Goal: Task Accomplishment & Management: Manage account settings

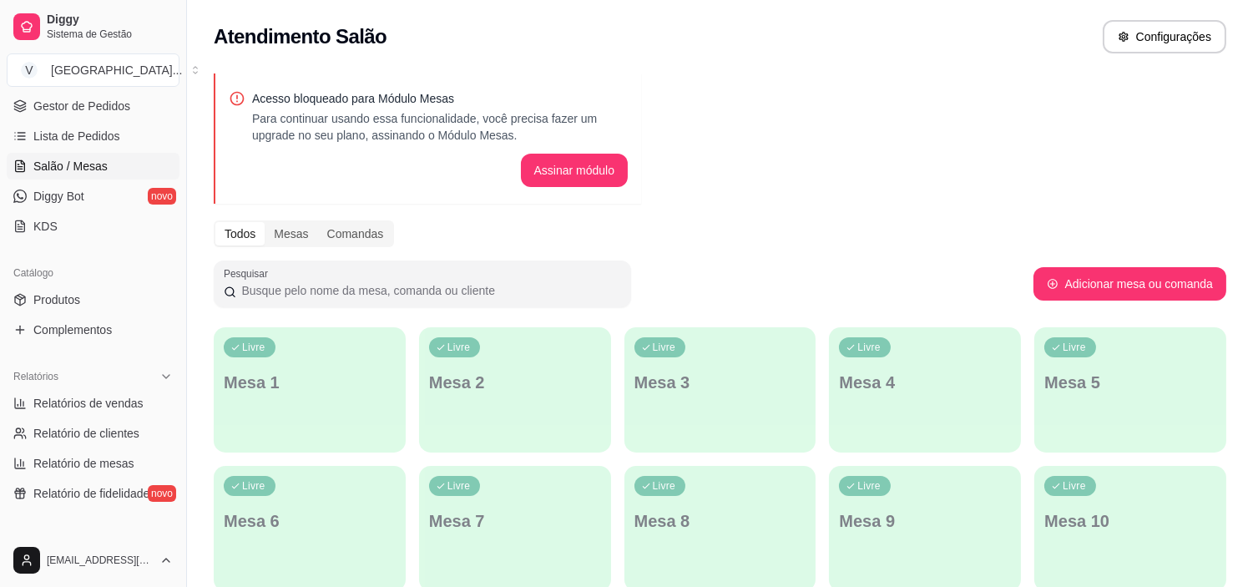
scroll to position [278, 0]
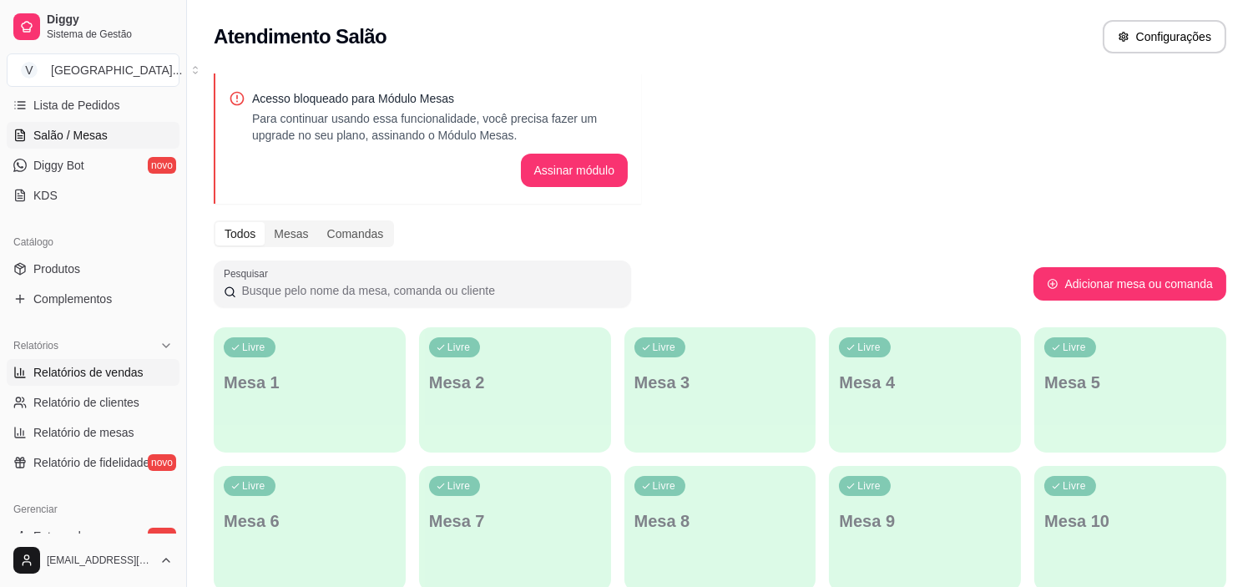
click at [135, 384] on link "Relatórios de vendas" at bounding box center [93, 372] width 173 height 27
select select "ALL"
select select "0"
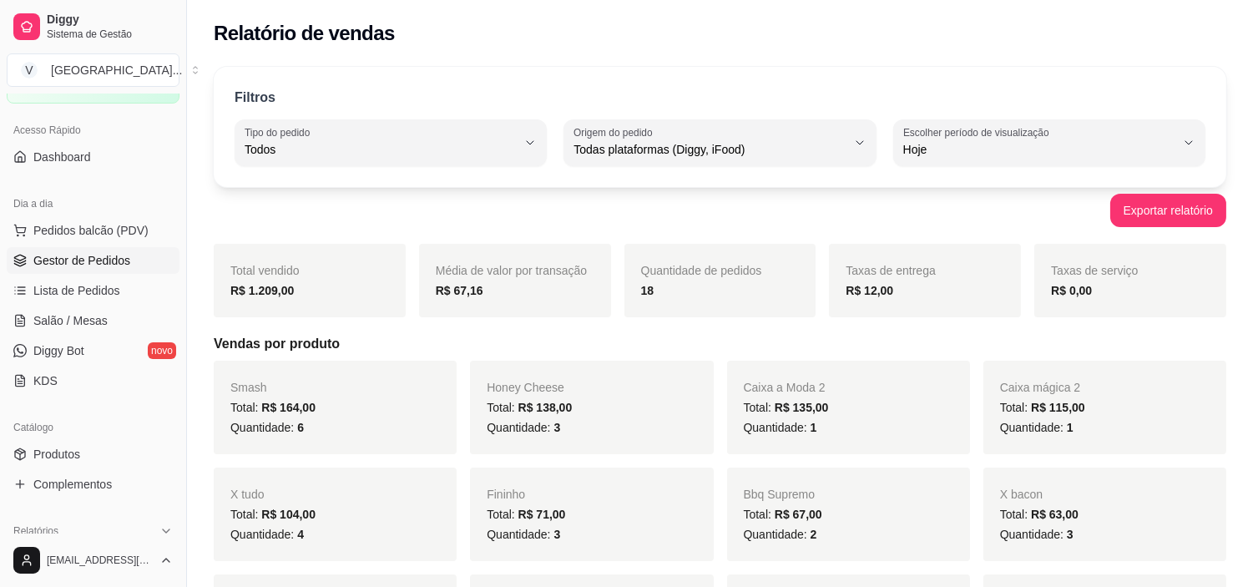
click at [109, 270] on link "Gestor de Pedidos" at bounding box center [93, 260] width 173 height 27
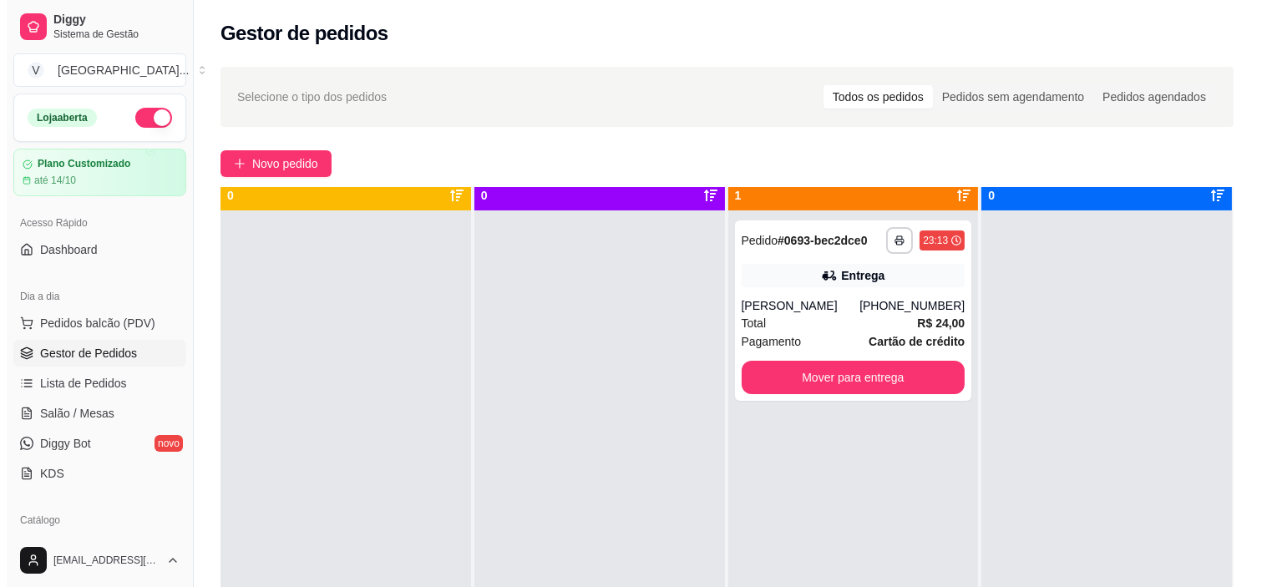
scroll to position [46, 0]
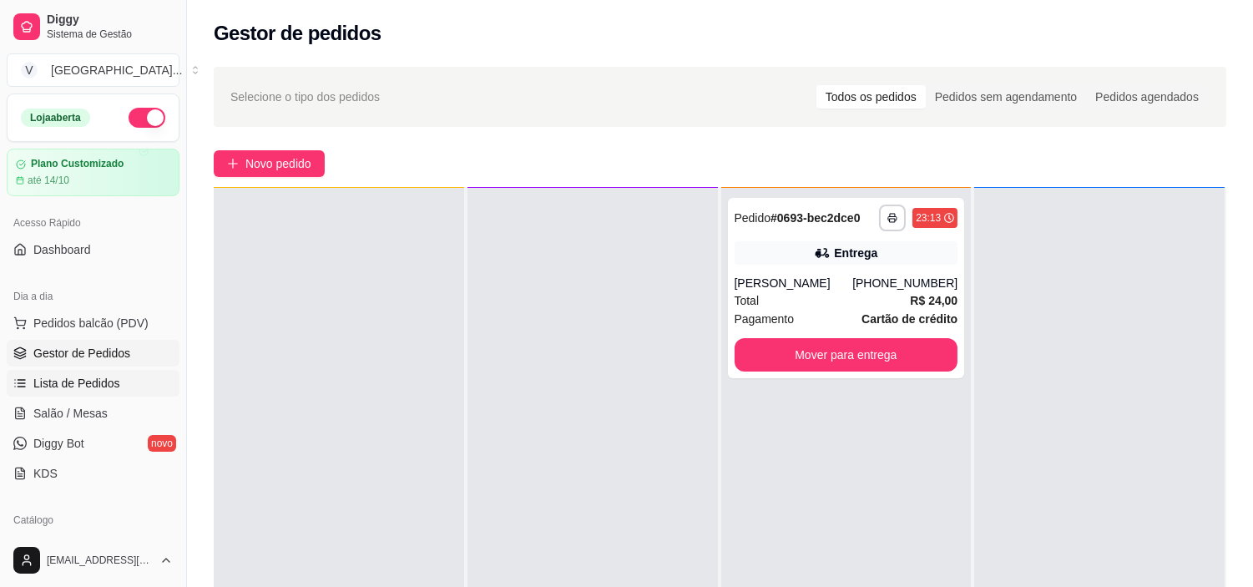
click at [83, 393] on link "Lista de Pedidos" at bounding box center [93, 383] width 173 height 27
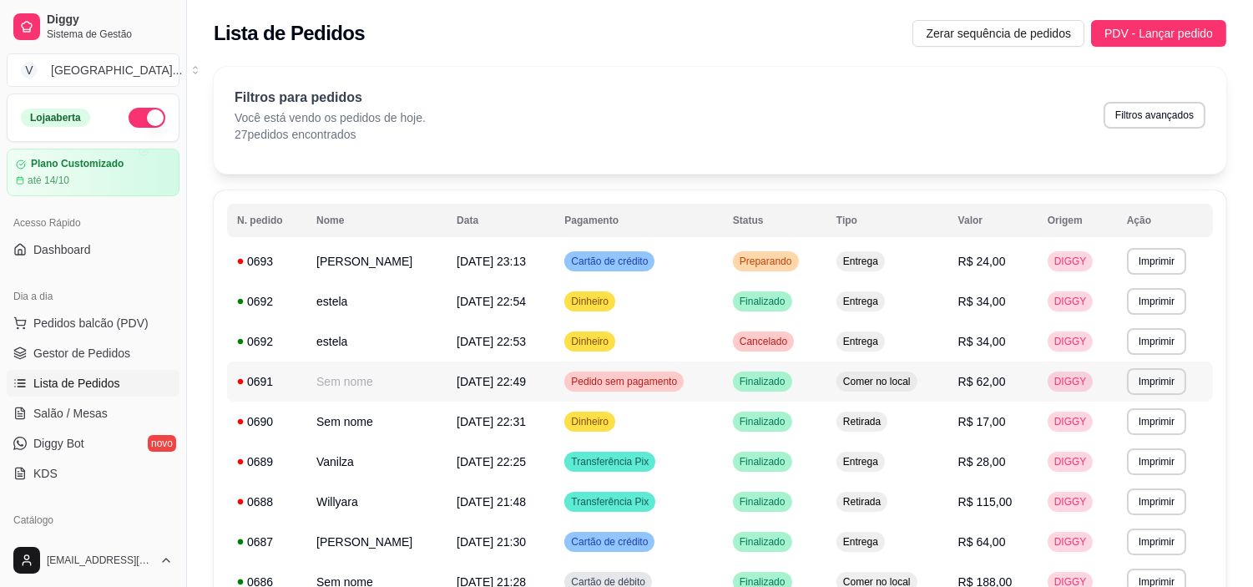
click at [1100, 382] on td "DIGGY" at bounding box center [1077, 382] width 79 height 40
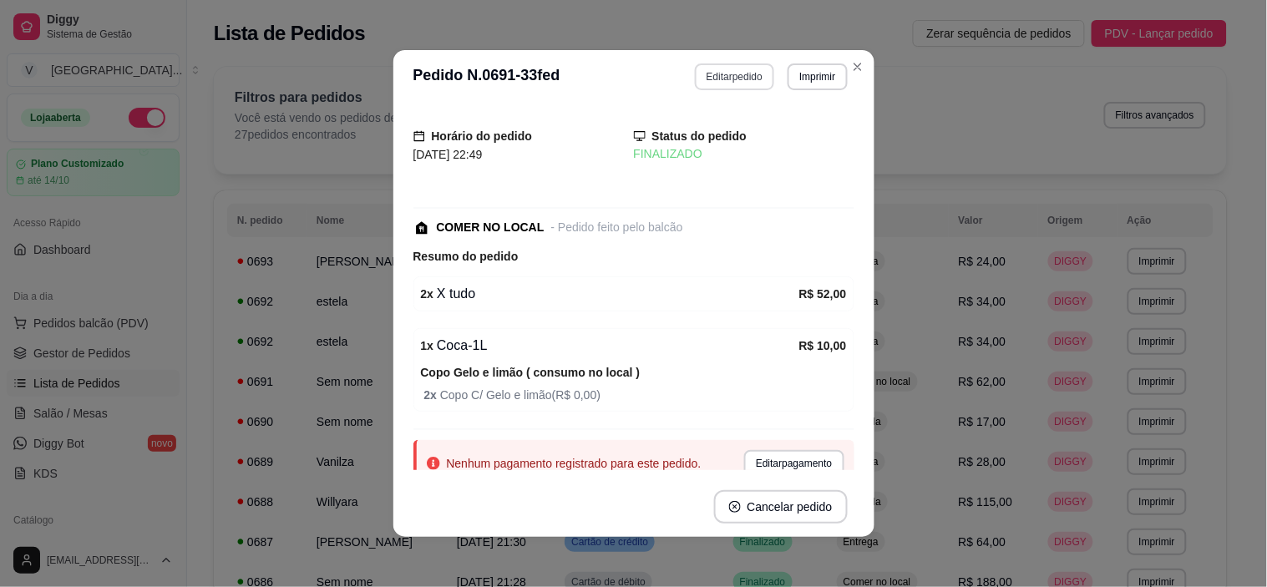
click at [755, 78] on button "Editar pedido" at bounding box center [734, 76] width 79 height 27
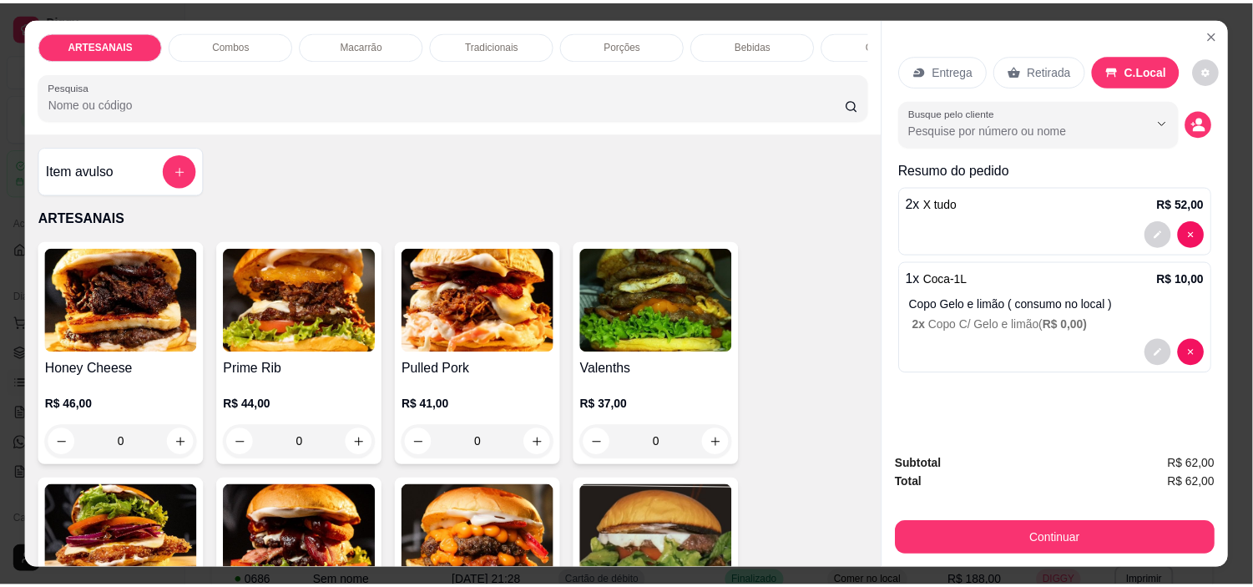
scroll to position [43, 0]
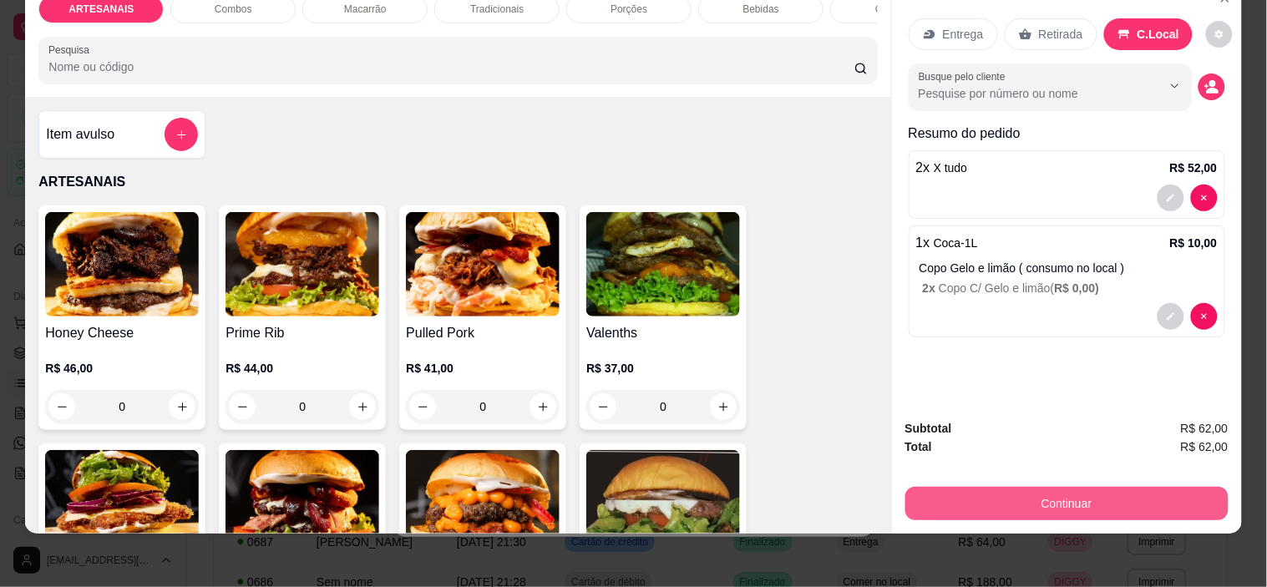
click at [1138, 487] on button "Continuar" at bounding box center [1066, 503] width 323 height 33
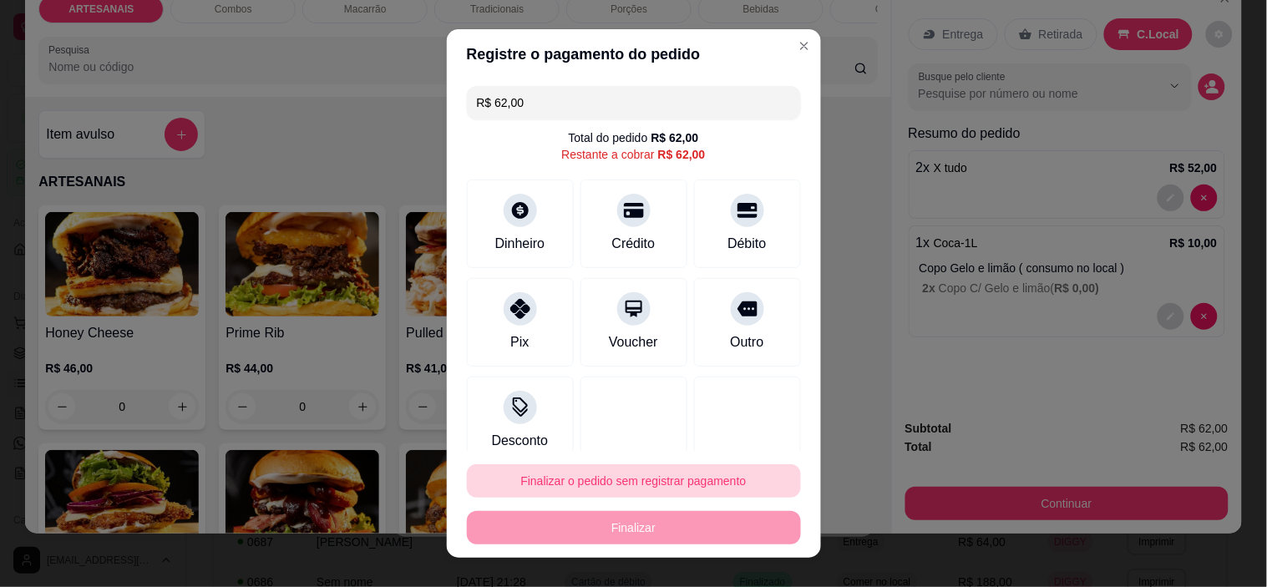
click at [665, 488] on button "Finalizar o pedido sem registrar pagamento" at bounding box center [634, 480] width 334 height 33
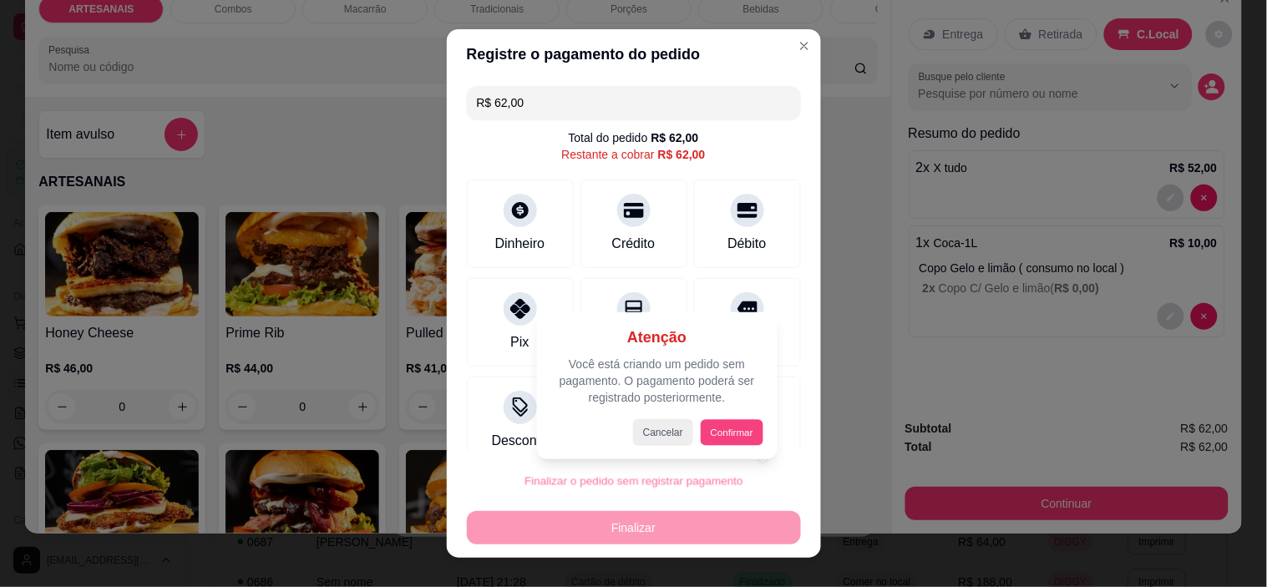
click at [712, 443] on button "Confirmar" at bounding box center [731, 432] width 62 height 26
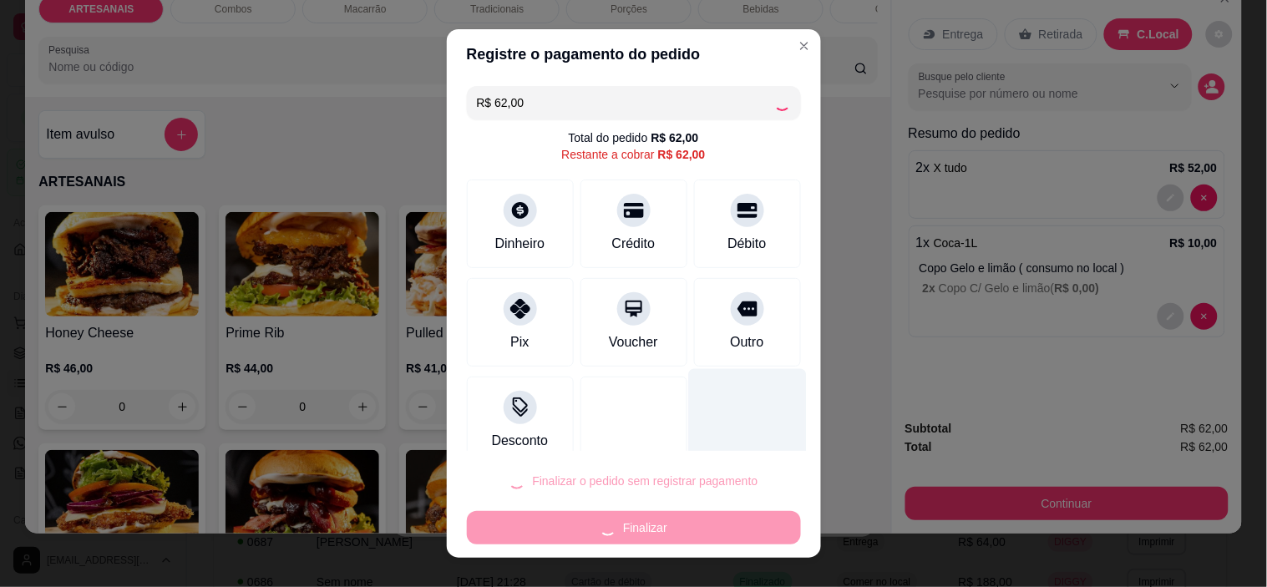
type input "0"
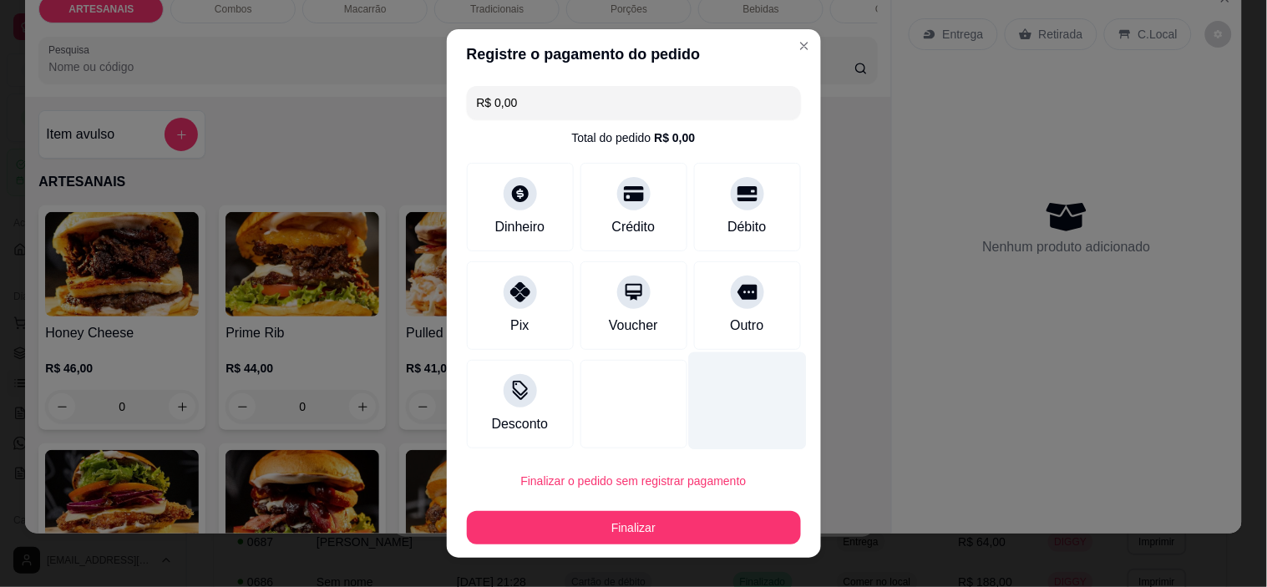
type input "R$ 0,00"
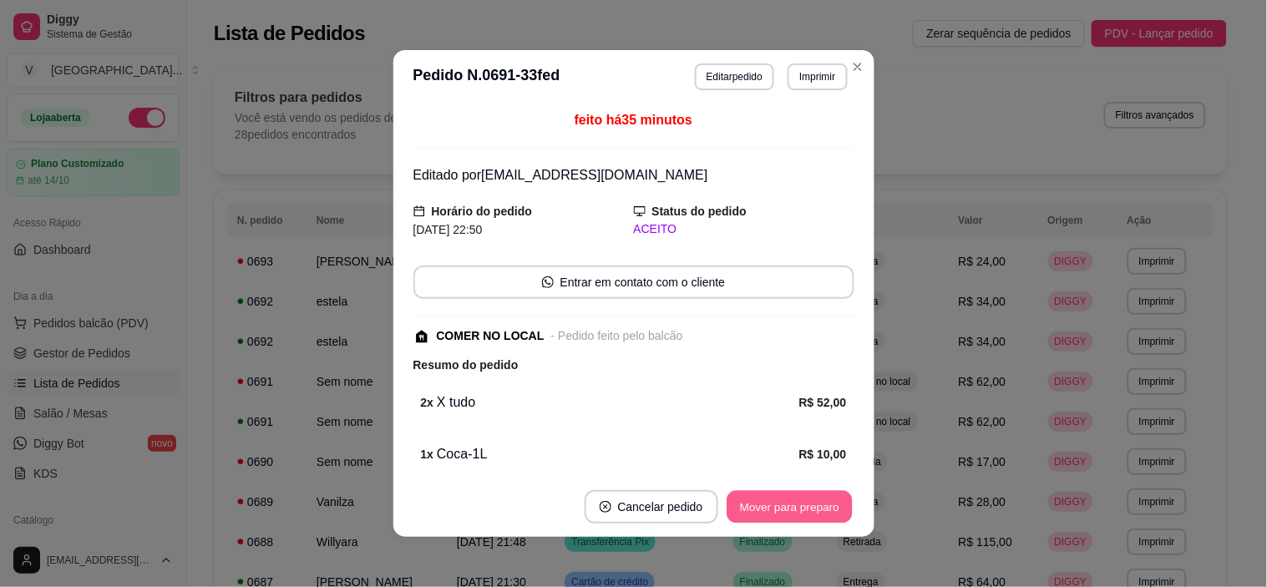
click at [822, 507] on button "Mover para preparo" at bounding box center [788, 507] width 125 height 33
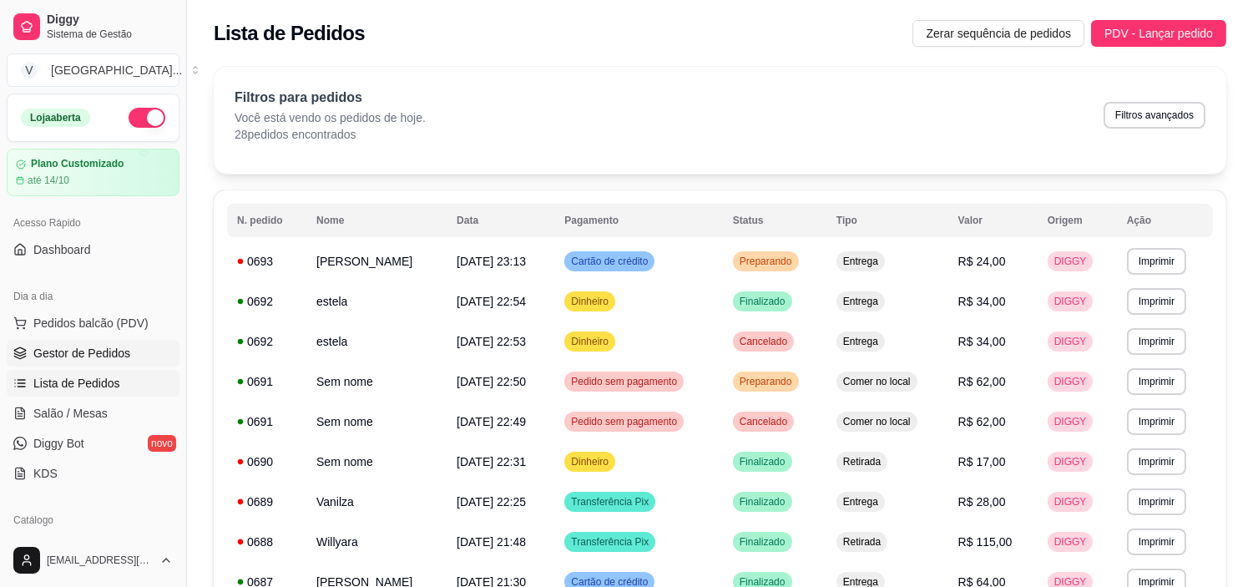
click at [102, 352] on span "Gestor de Pedidos" at bounding box center [81, 353] width 97 height 17
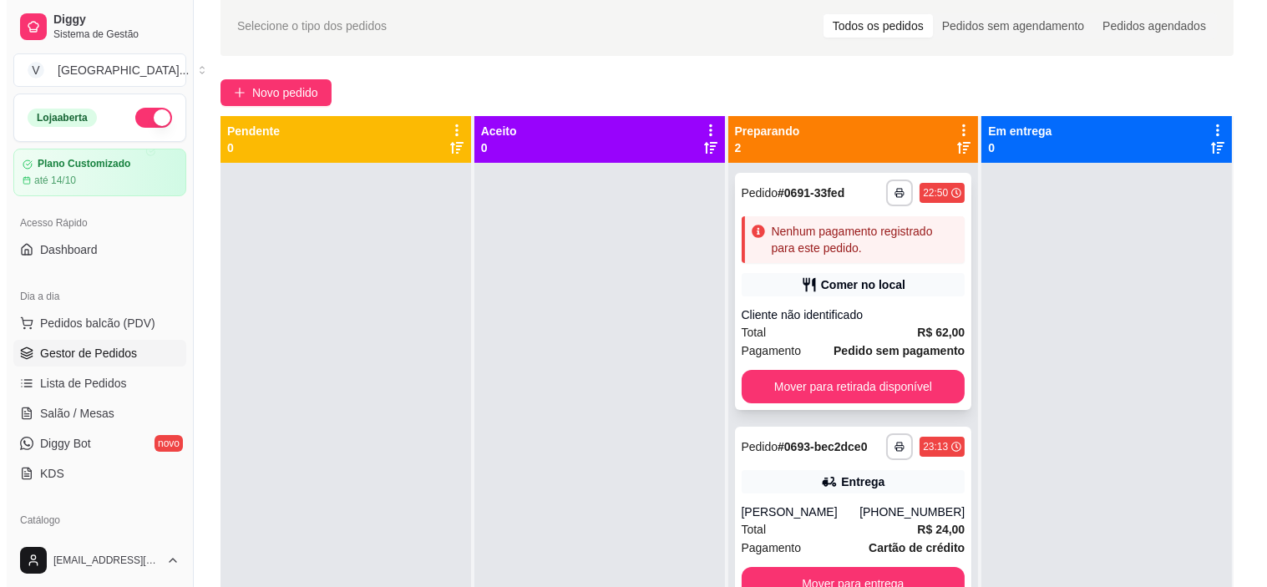
scroll to position [69, 0]
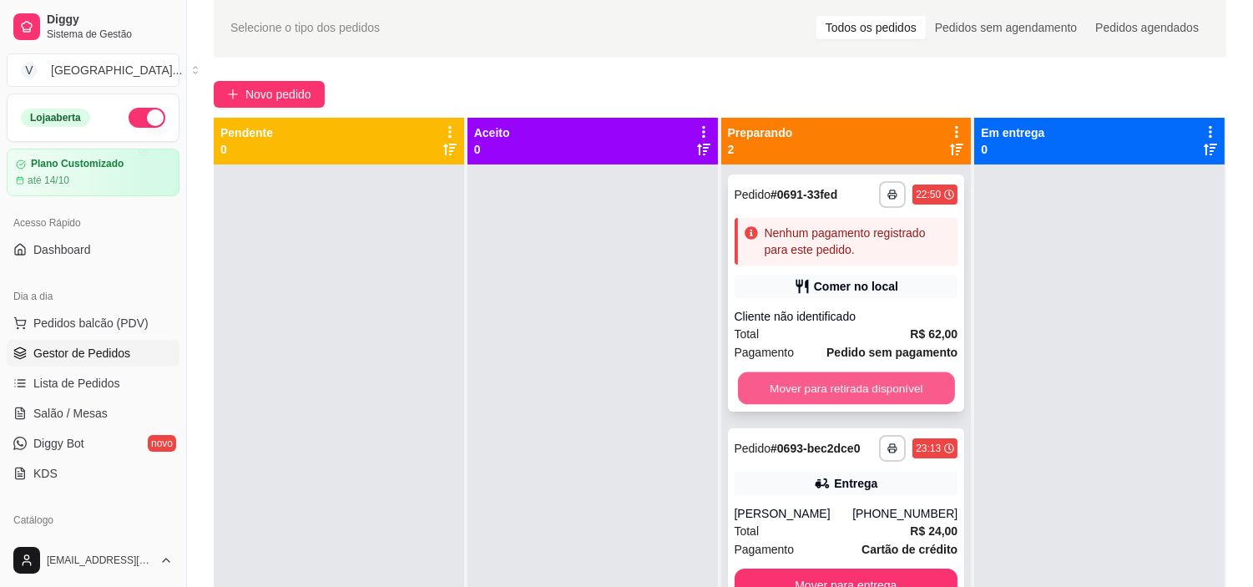
click at [886, 384] on button "Mover para retirada disponível" at bounding box center [846, 388] width 217 height 33
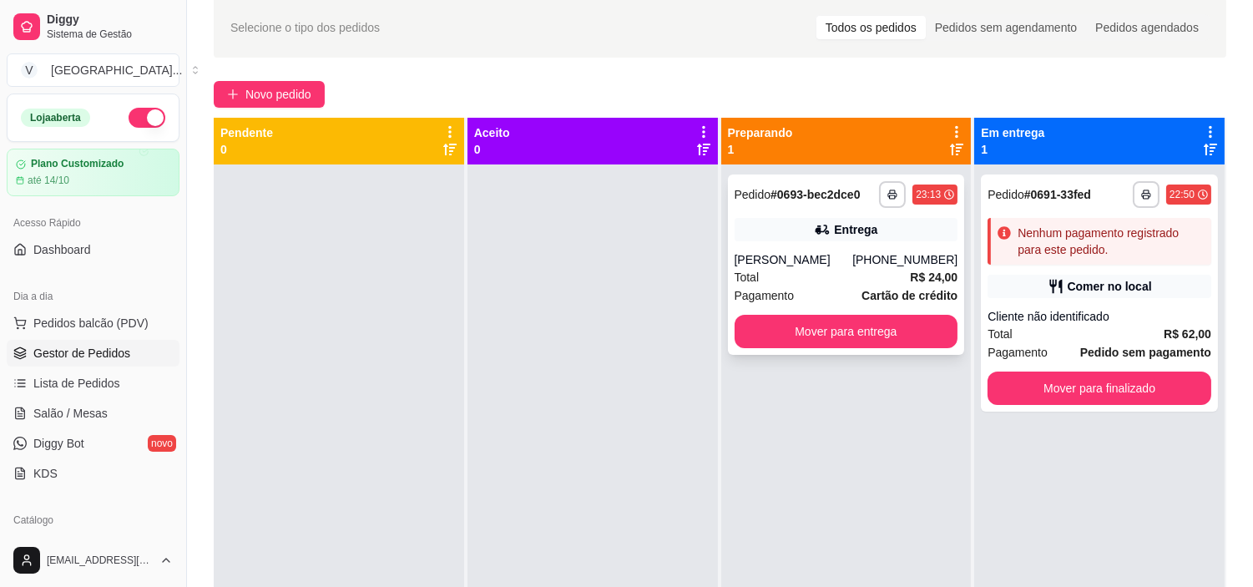
click at [845, 248] on div "**********" at bounding box center [846, 264] width 237 height 180
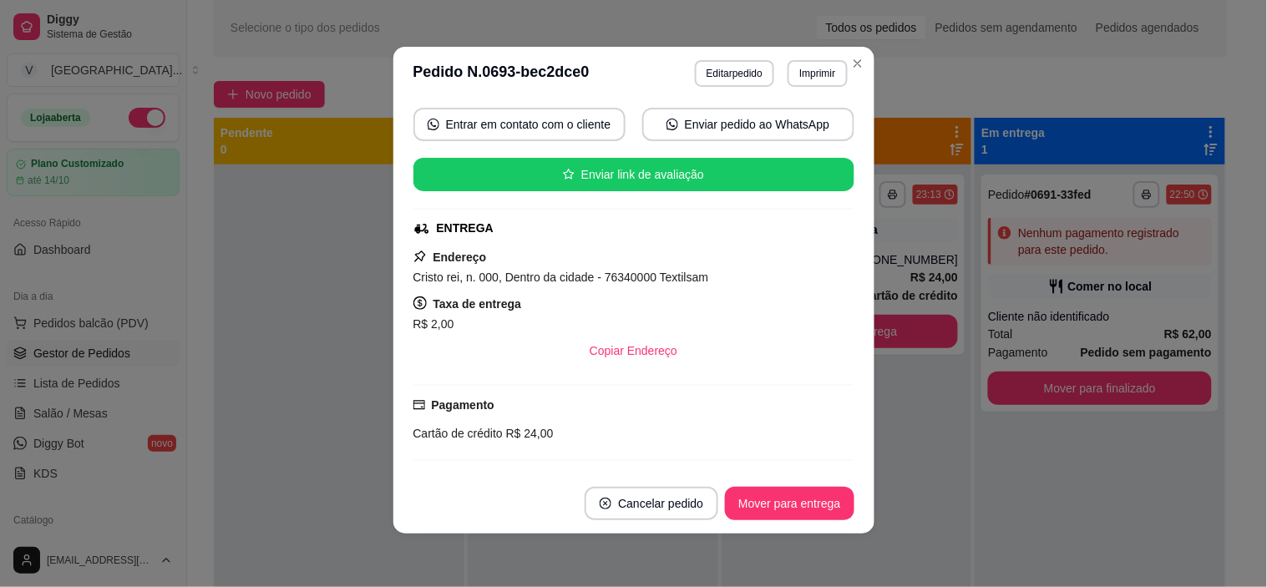
scroll to position [154, 0]
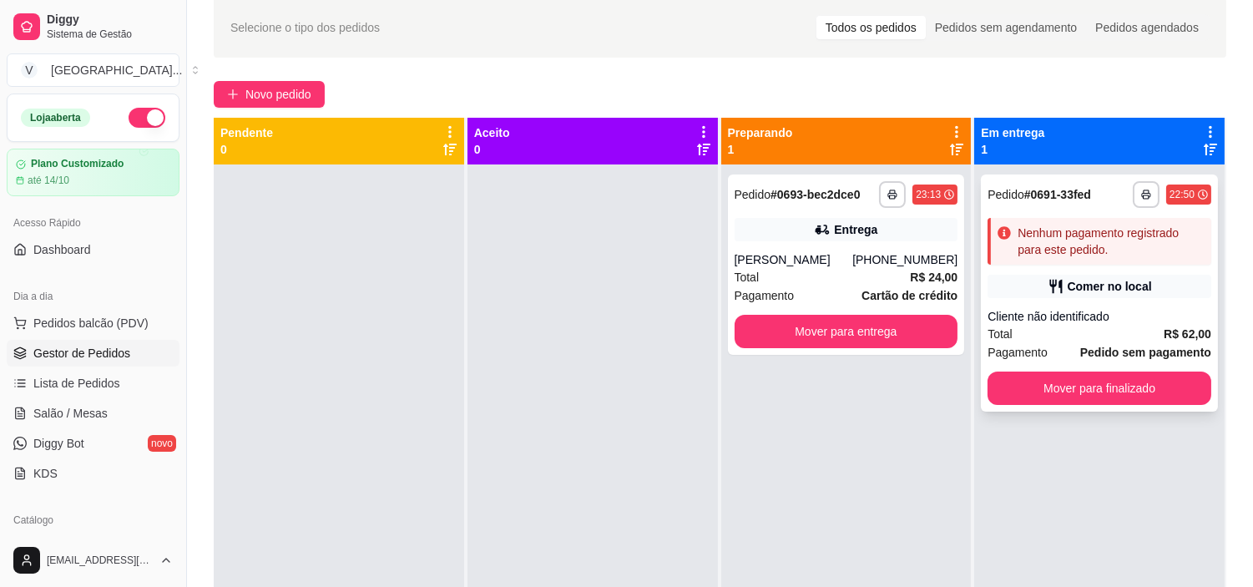
click at [1108, 292] on div "Comer no local" at bounding box center [1110, 286] width 84 height 17
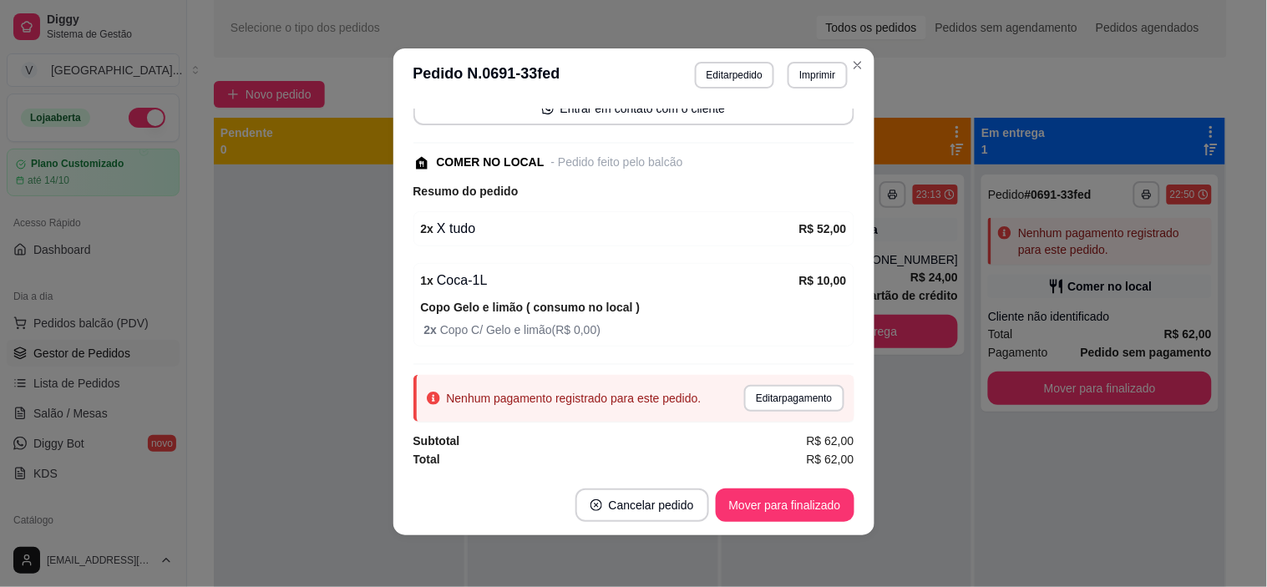
scroll to position [3, 0]
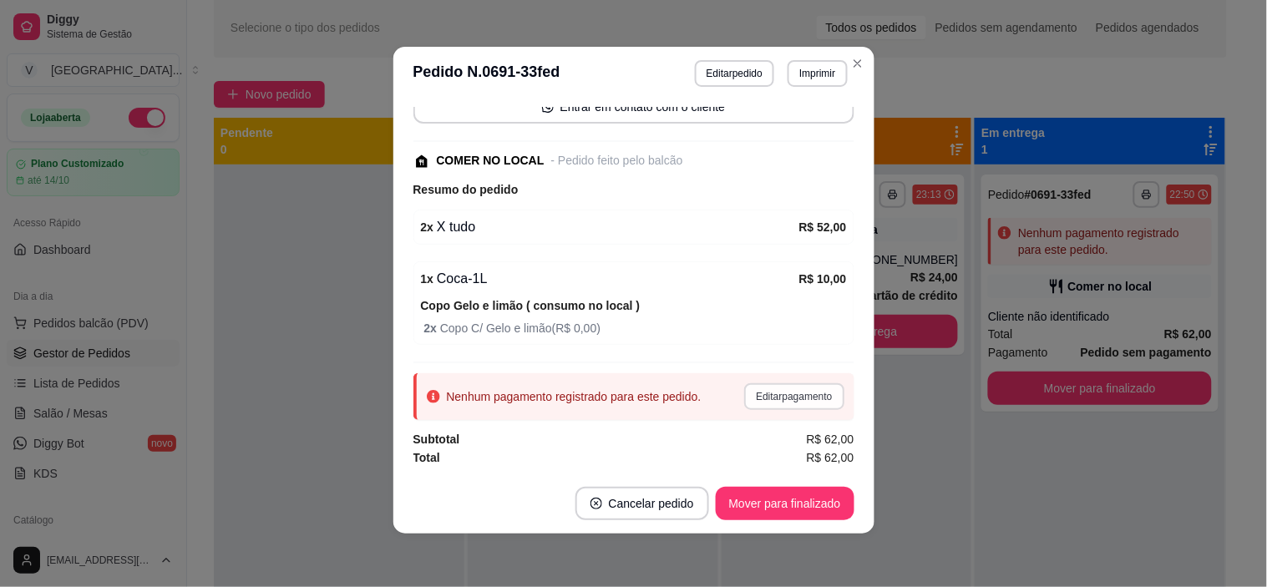
click at [773, 389] on button "Editar pagamento" at bounding box center [793, 396] width 99 height 27
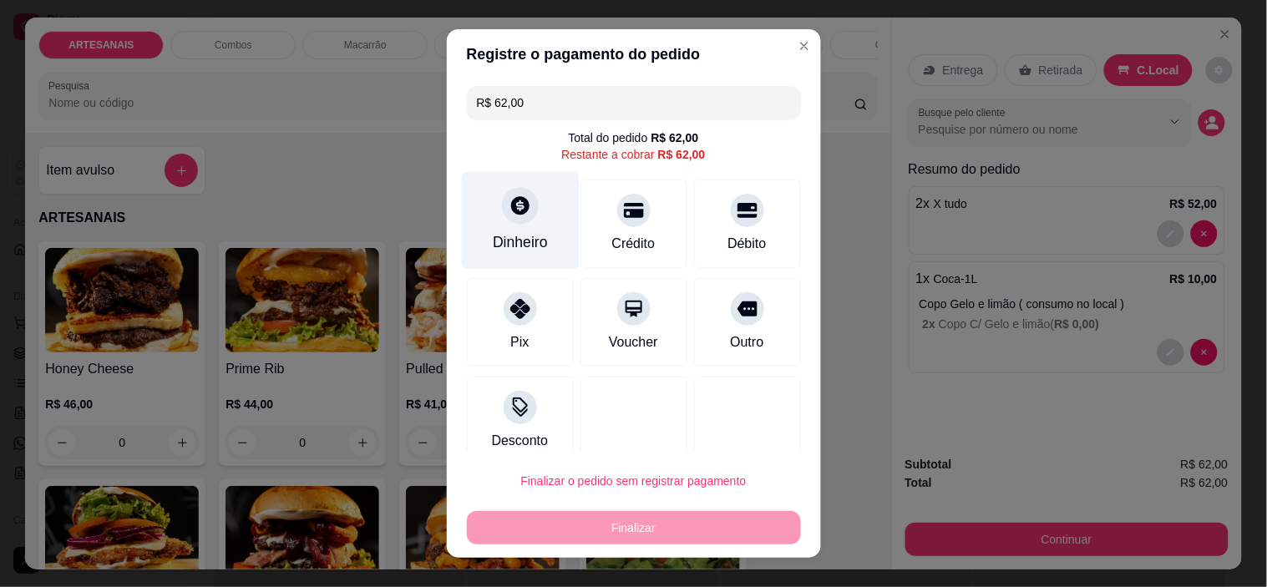
click at [524, 194] on div "Dinheiro" at bounding box center [520, 221] width 118 height 98
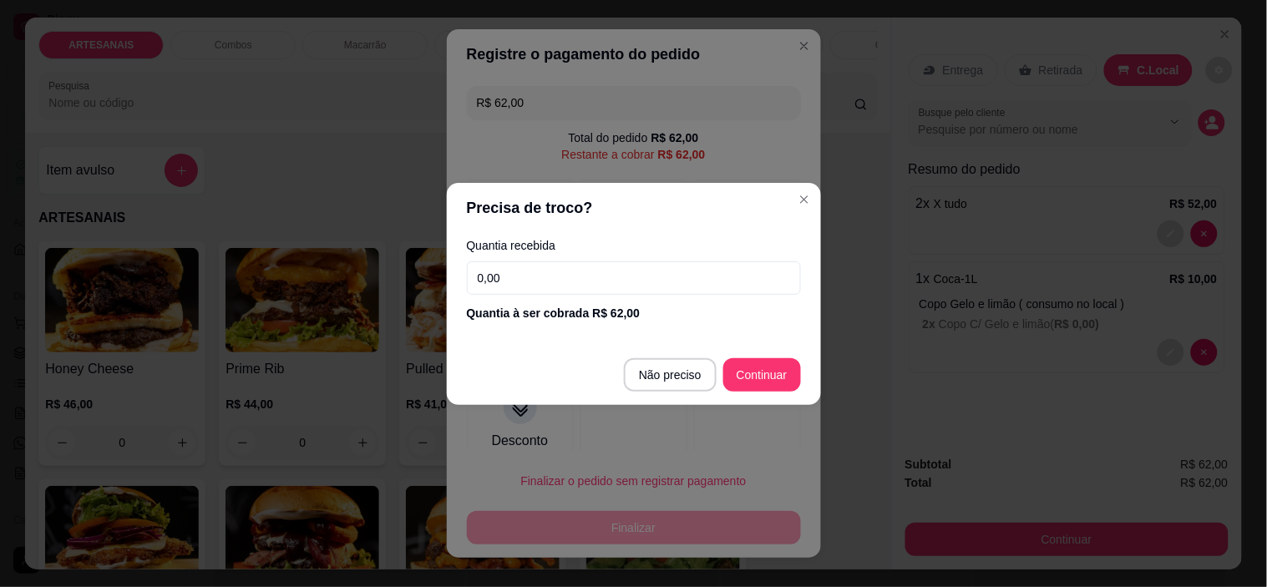
click at [588, 270] on input "0,00" at bounding box center [634, 277] width 334 height 33
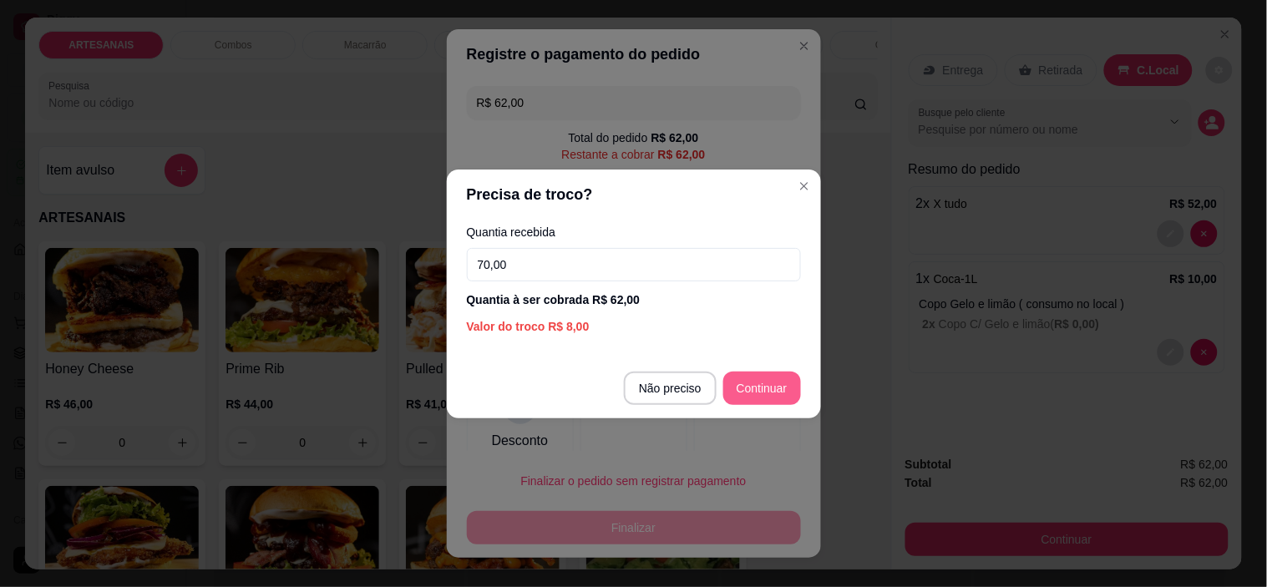
type input "70,00"
type input "R$ 0,00"
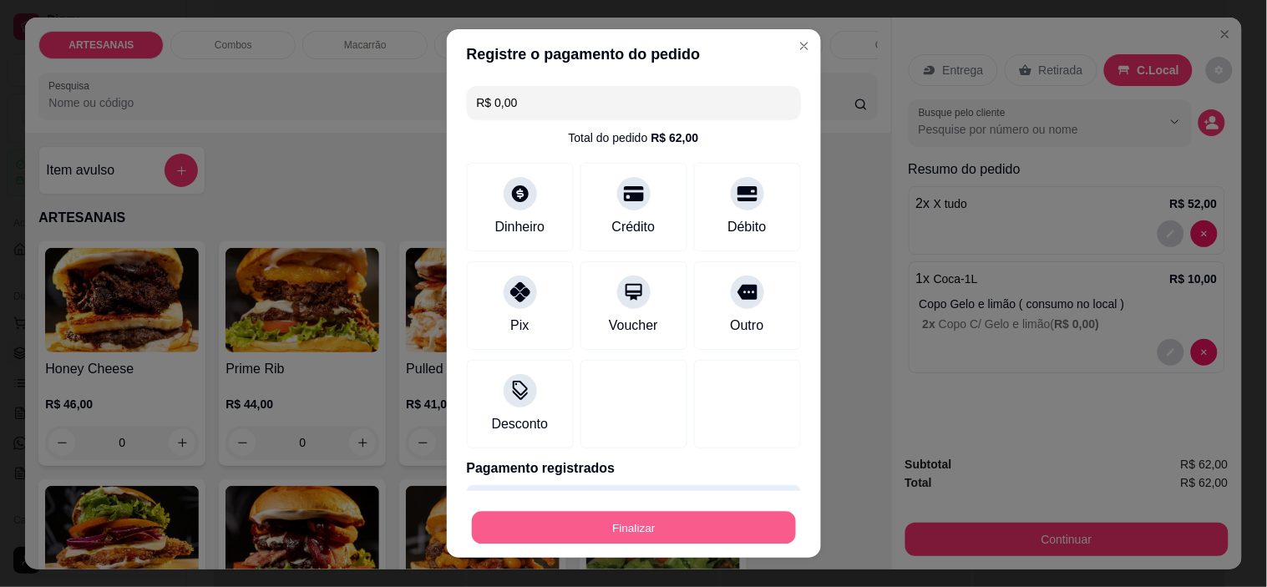
click at [714, 515] on button "Finalizar" at bounding box center [634, 527] width 324 height 33
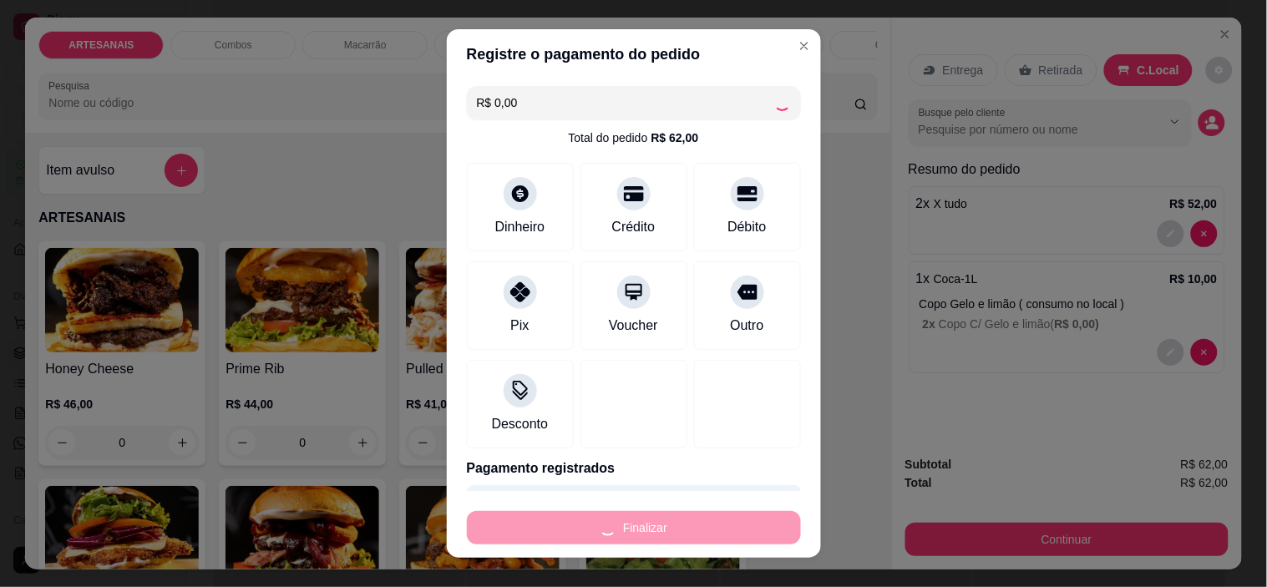
type input "0"
type input "-R$ 62,00"
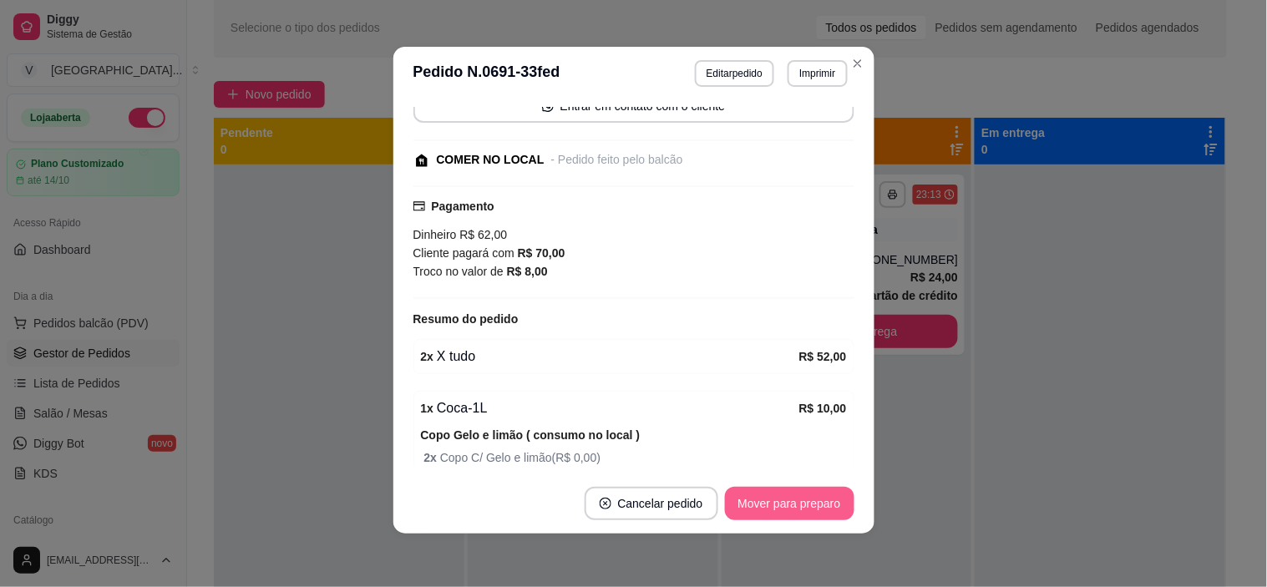
click at [764, 512] on button "Mover para preparo" at bounding box center [789, 503] width 129 height 33
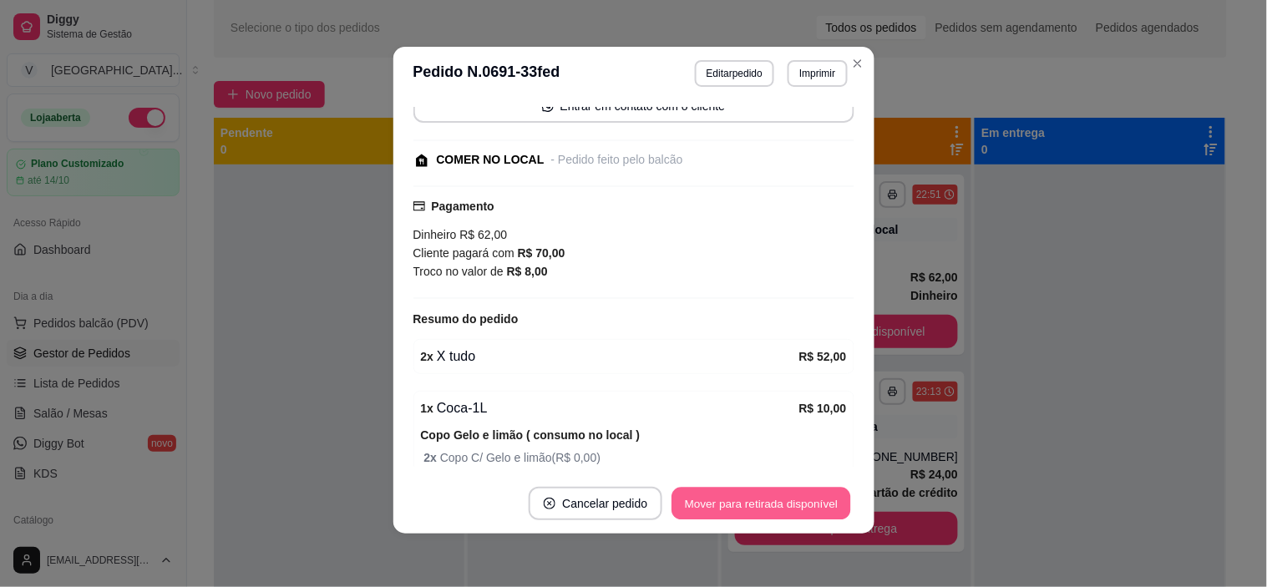
click at [797, 504] on button "Mover para retirada disponível" at bounding box center [761, 504] width 179 height 33
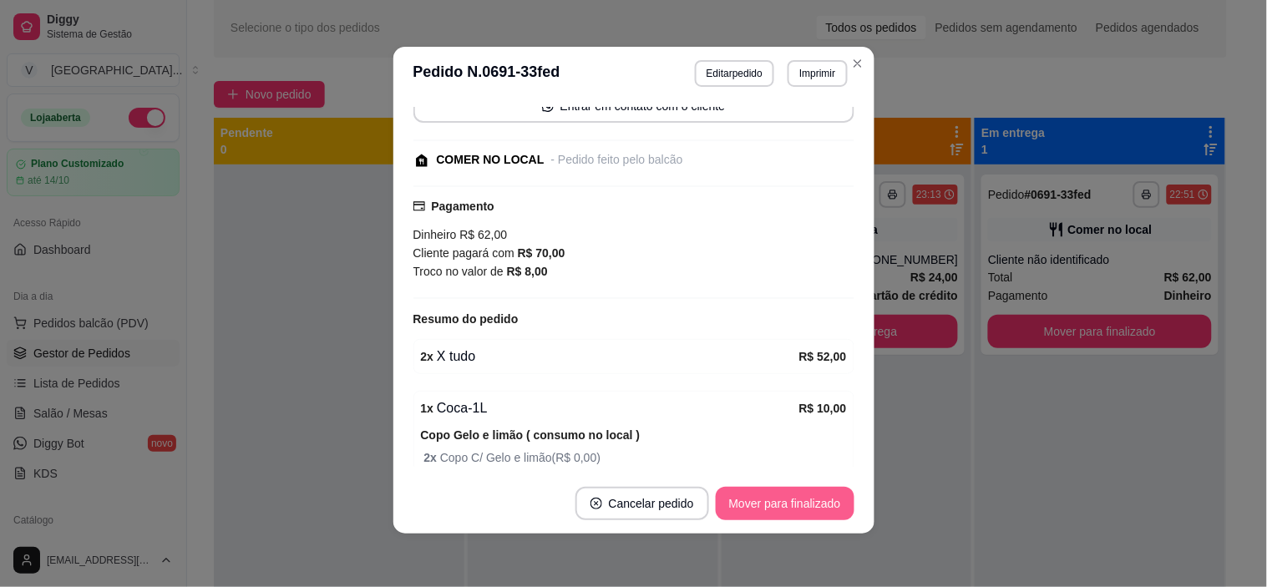
click at [807, 504] on button "Mover para finalizado" at bounding box center [785, 503] width 139 height 33
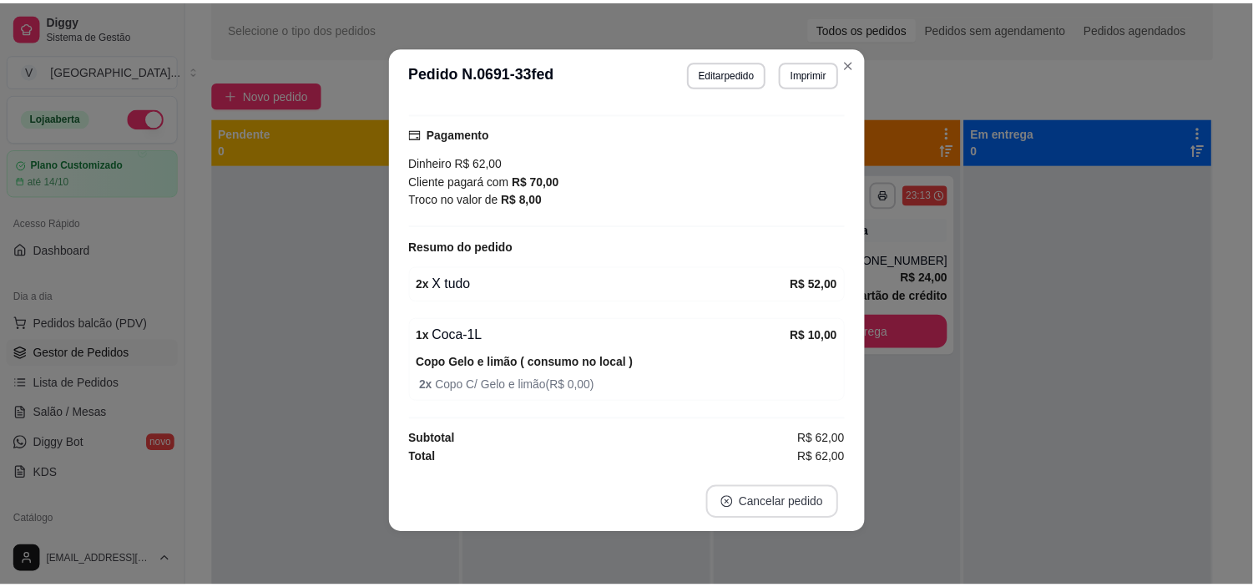
scroll to position [118, 0]
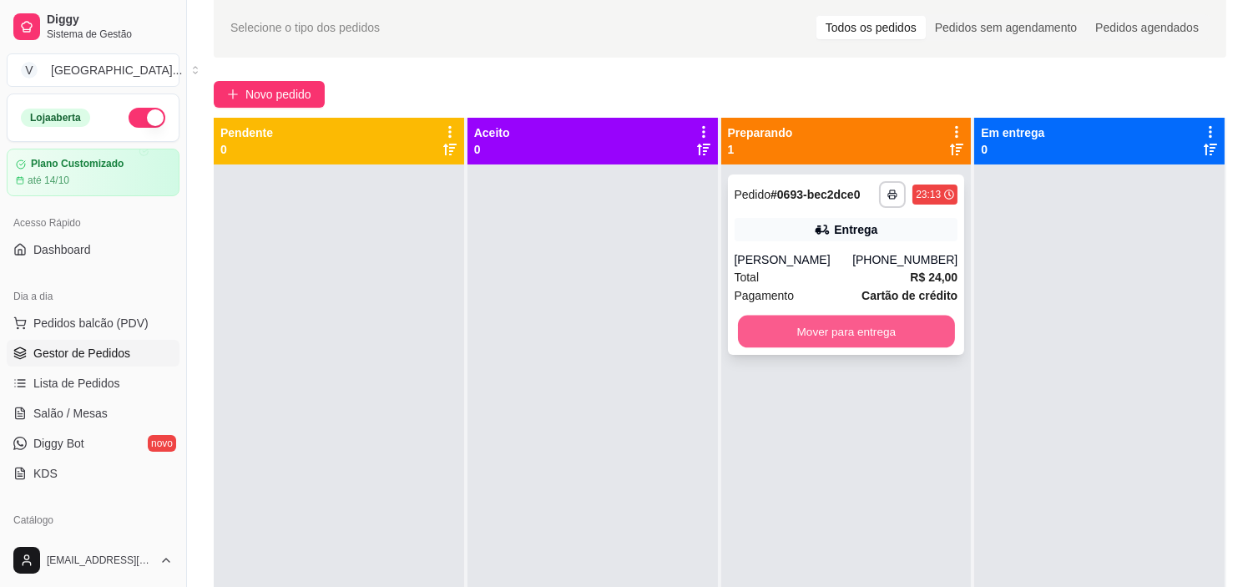
click at [837, 328] on button "Mover para entrega" at bounding box center [846, 332] width 217 height 33
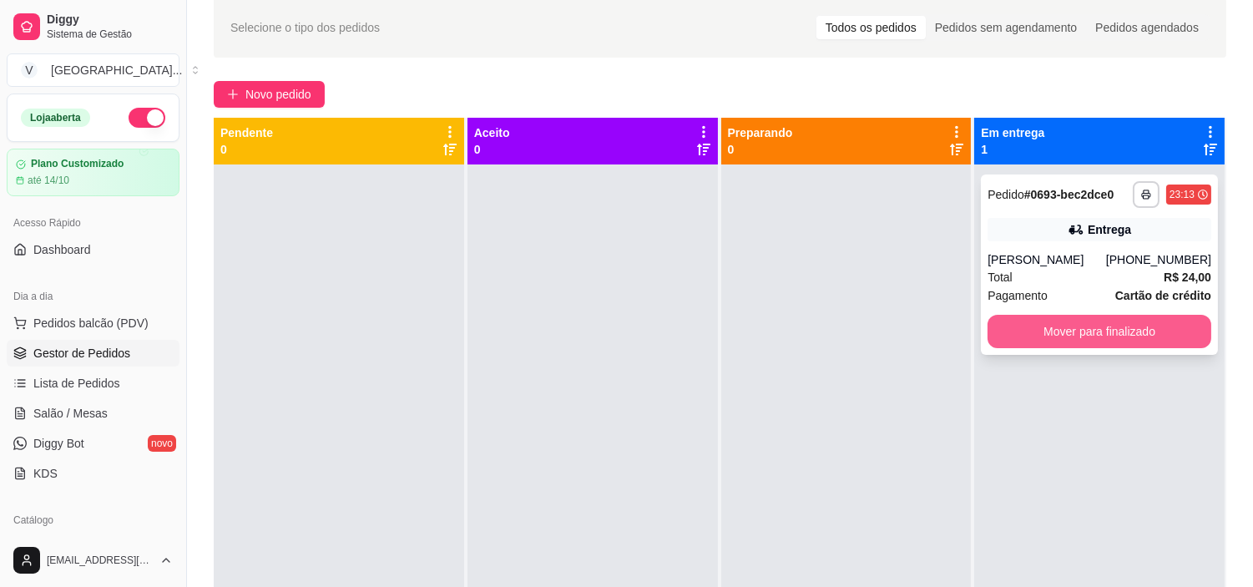
click at [1140, 342] on button "Mover para finalizado" at bounding box center [1100, 331] width 224 height 33
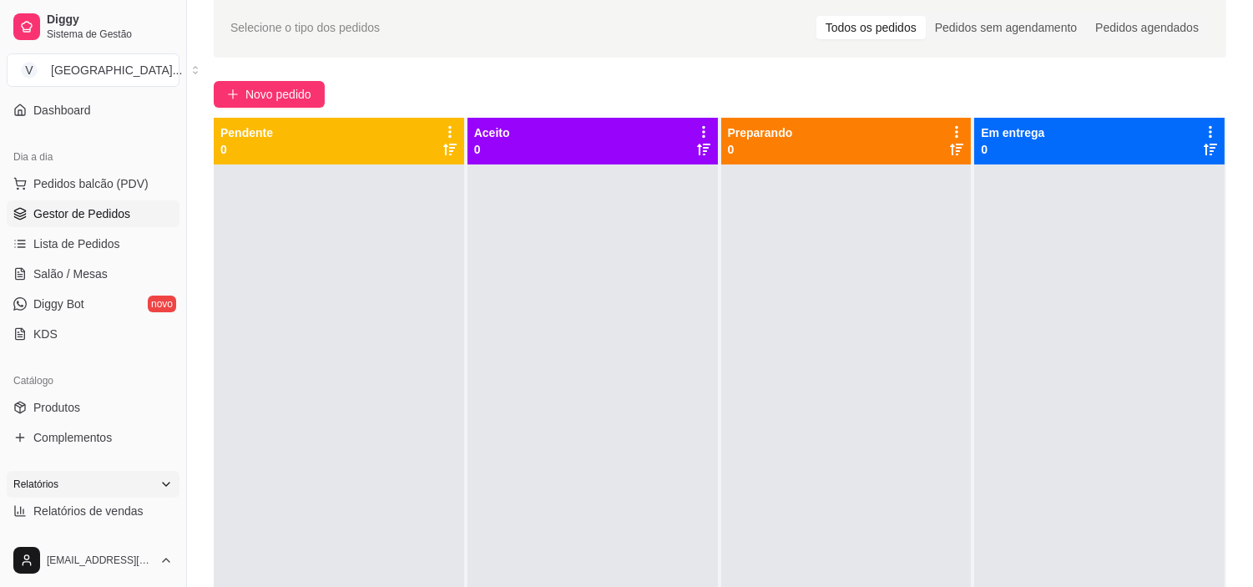
scroll to position [278, 0]
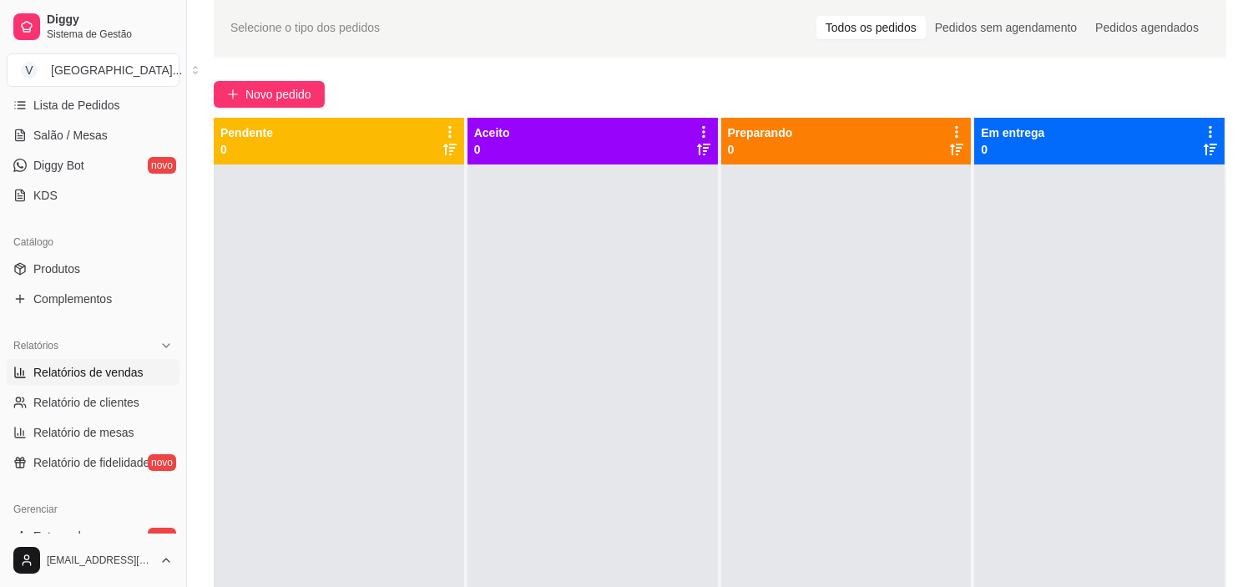
click at [114, 362] on link "Relatórios de vendas" at bounding box center [93, 372] width 173 height 27
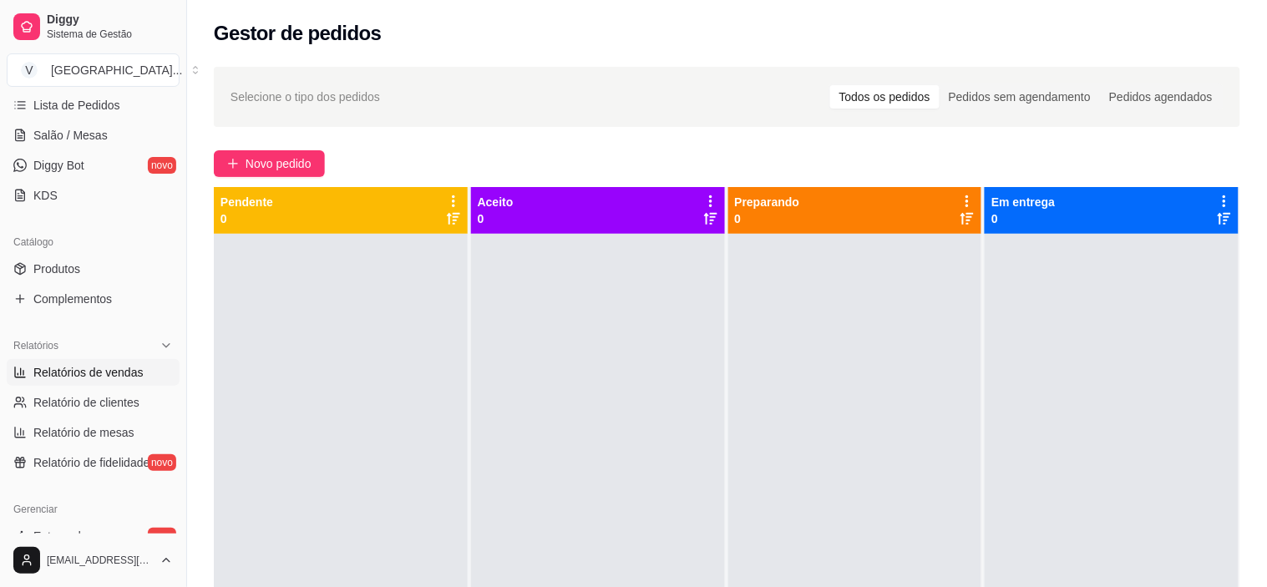
select select "ALL"
select select "0"
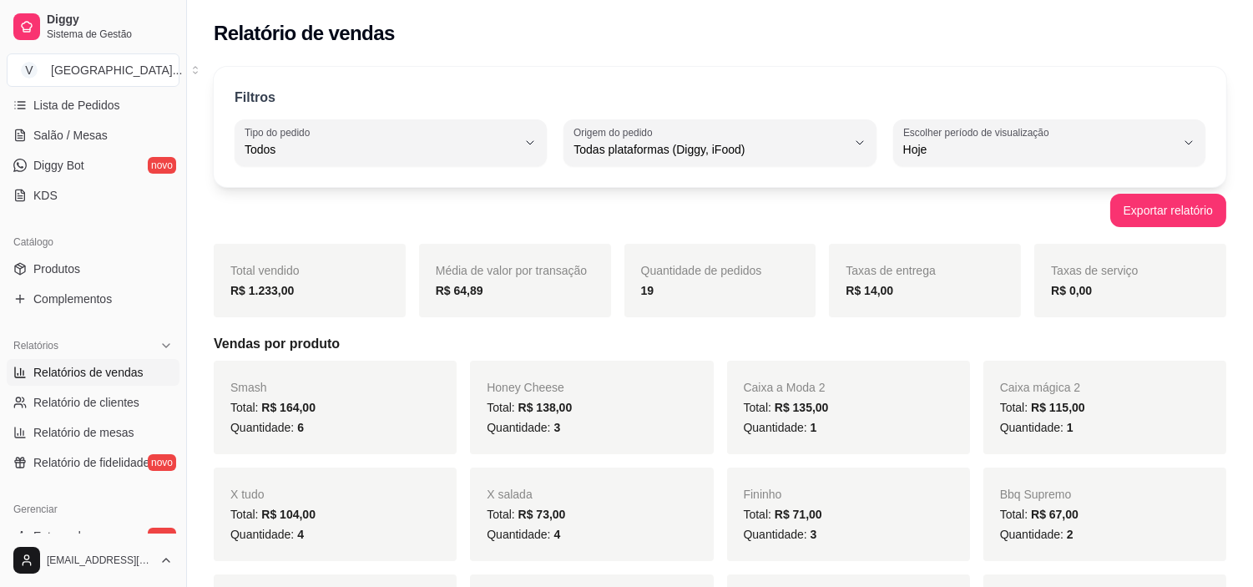
click at [489, 142] on span "Todos" at bounding box center [381, 149] width 272 height 17
click at [351, 219] on span "Entrega" at bounding box center [383, 217] width 258 height 16
type input "DELIVERY"
select select "DELIVERY"
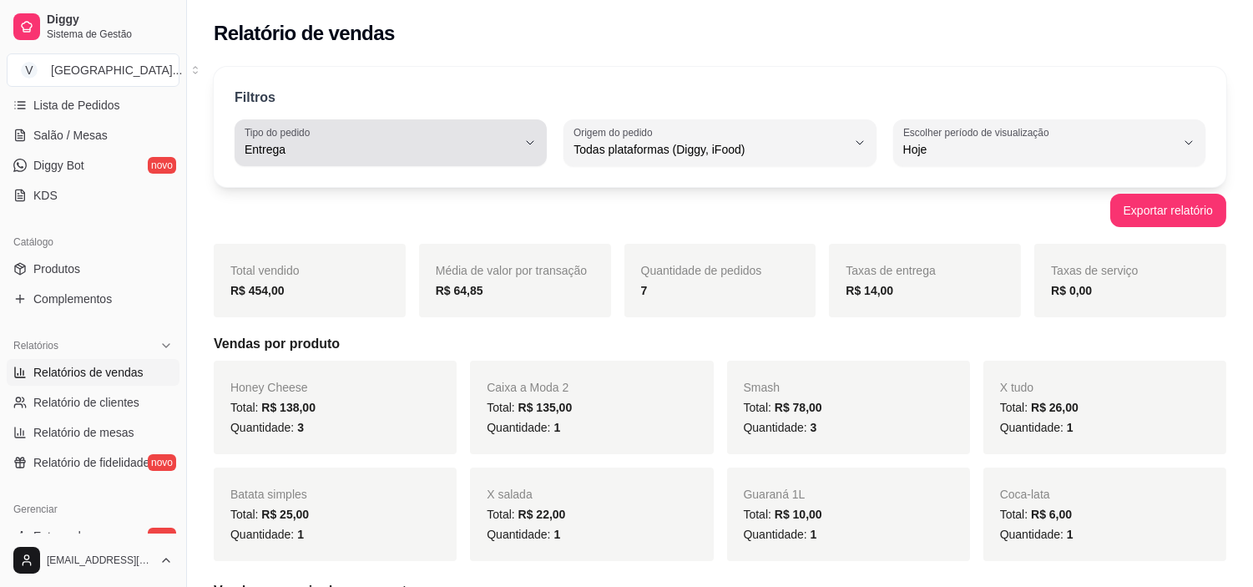
click at [386, 135] on div "Entrega" at bounding box center [381, 142] width 272 height 33
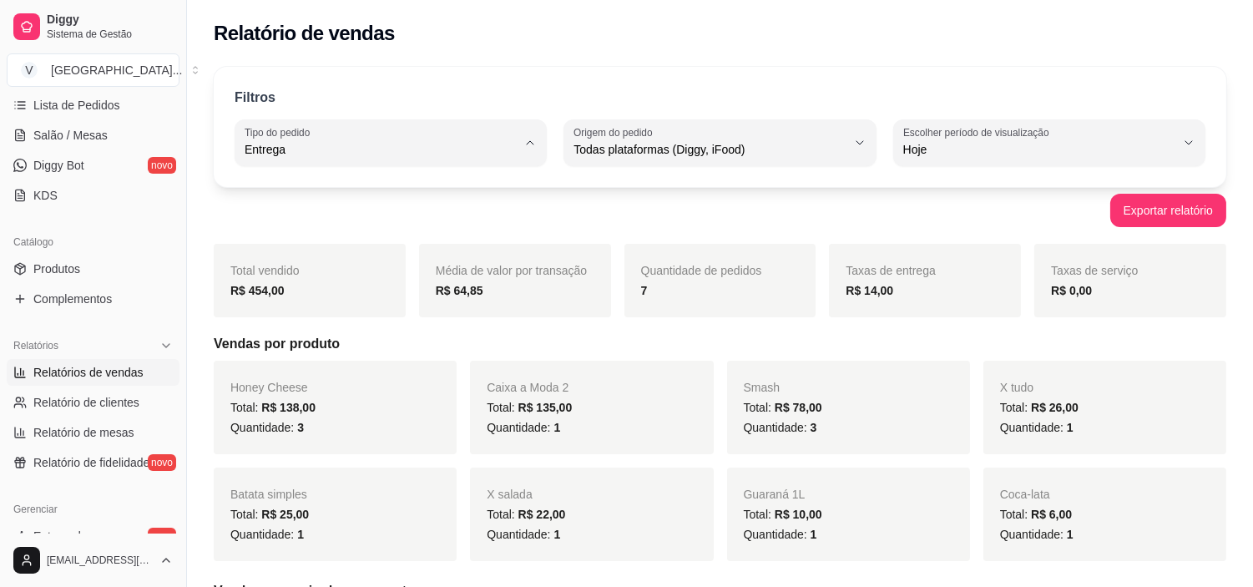
click at [434, 185] on span "Todos" at bounding box center [383, 189] width 258 height 16
type input "ALL"
select select "ALL"
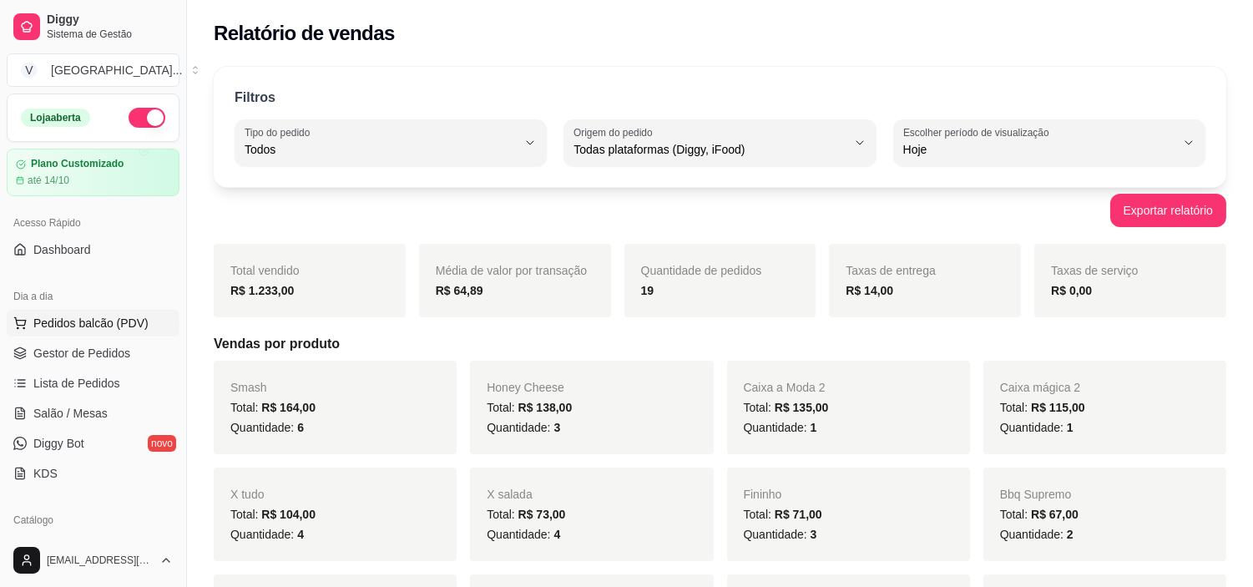
click at [82, 335] on button "Pedidos balcão (PDV)" at bounding box center [93, 323] width 173 height 27
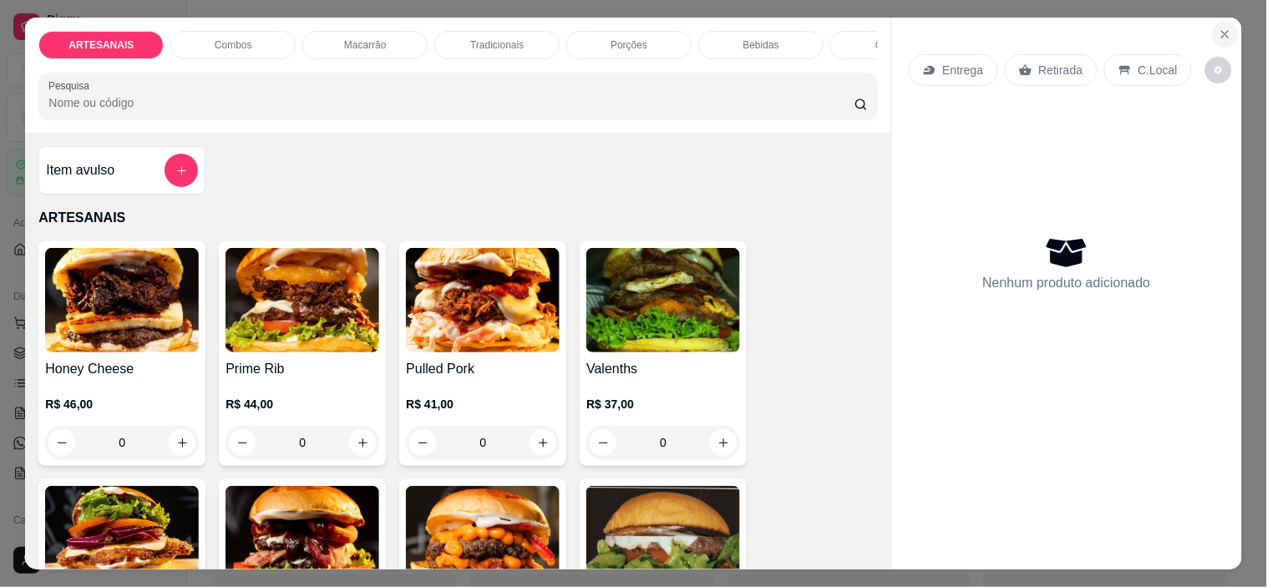
click at [1211, 21] on button "Close" at bounding box center [1224, 34] width 27 height 27
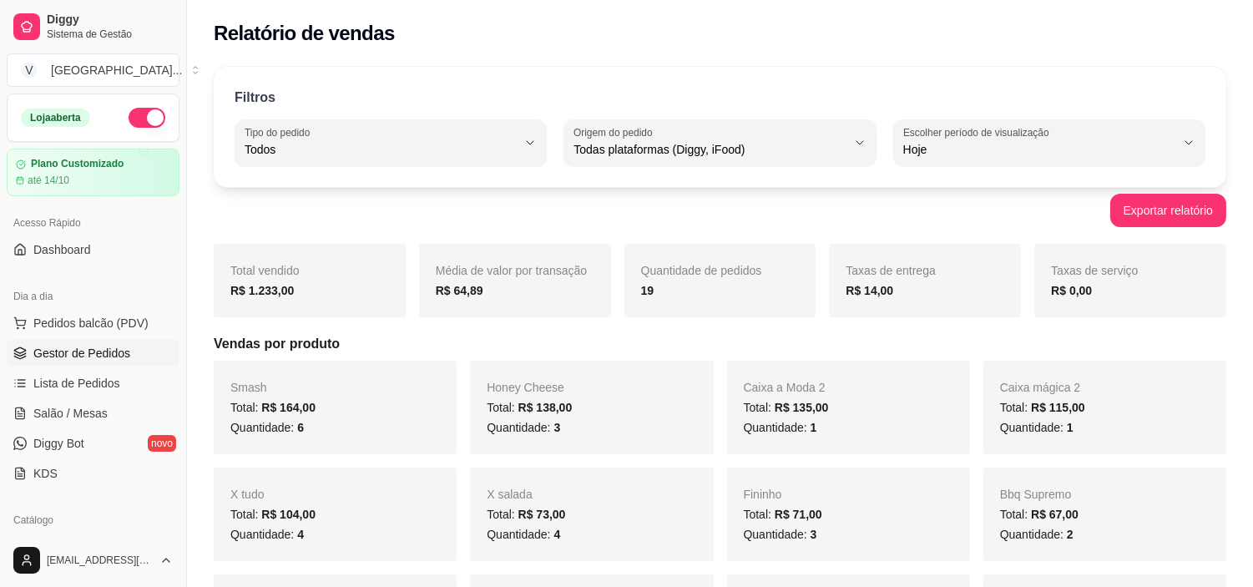
click at [110, 362] on link "Gestor de Pedidos" at bounding box center [93, 353] width 173 height 27
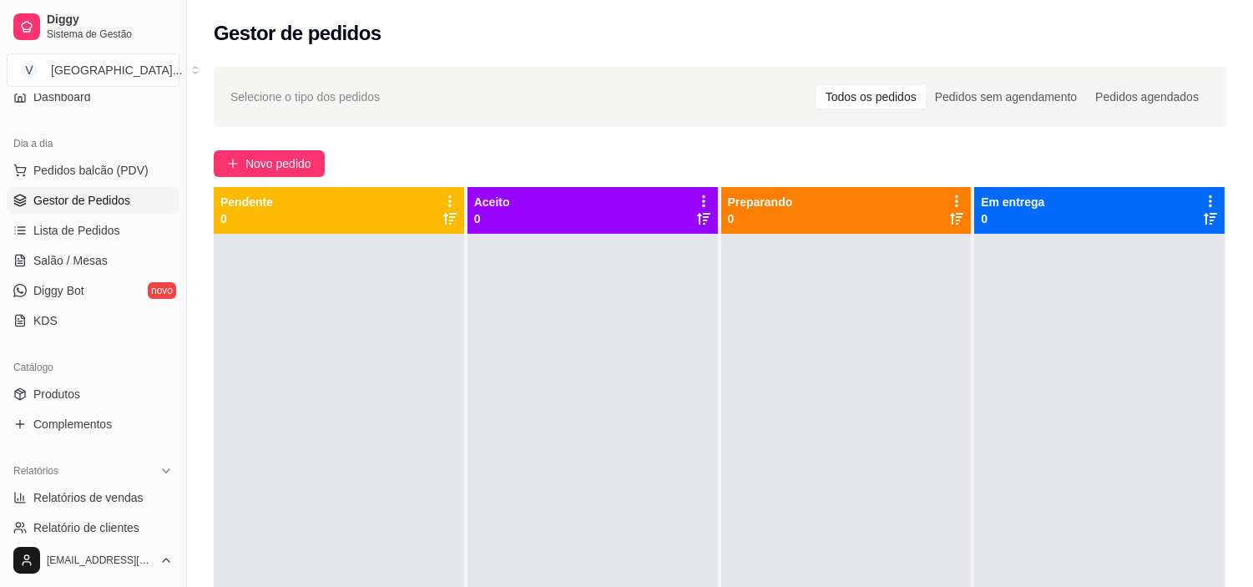
scroll to position [185, 0]
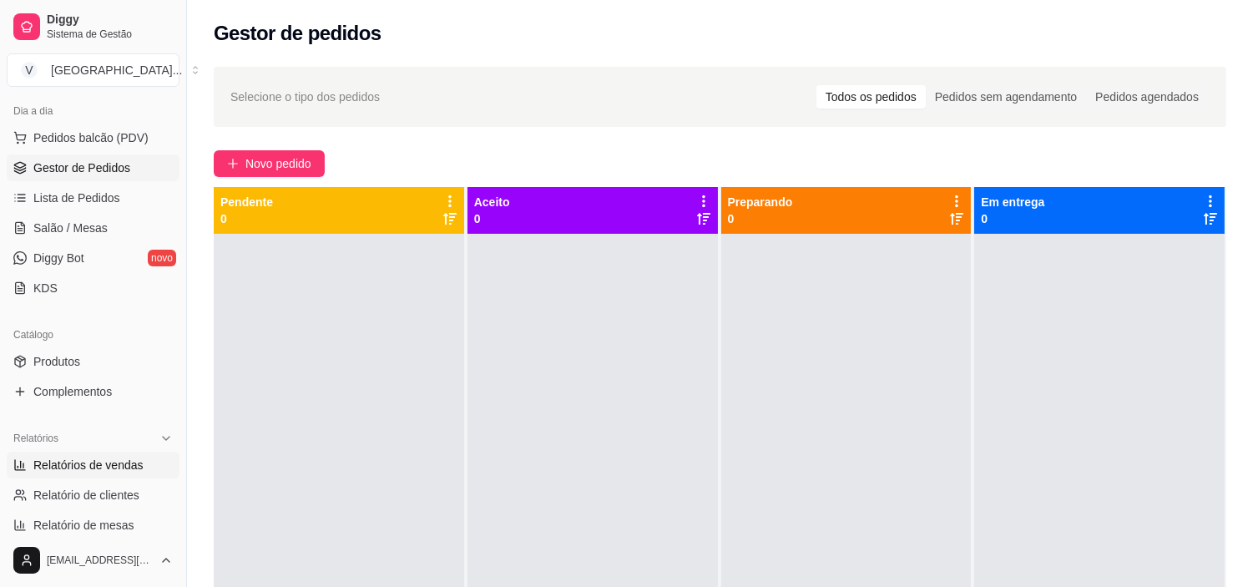
click at [97, 469] on span "Relatórios de vendas" at bounding box center [88, 465] width 110 height 17
select select "ALL"
select select "0"
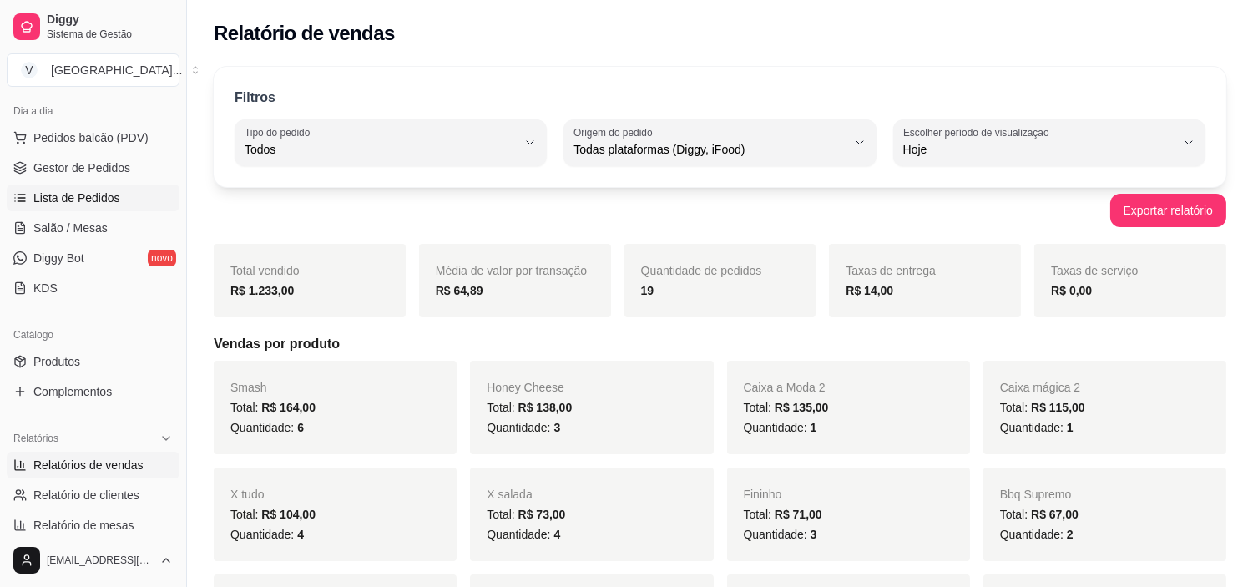
click at [62, 188] on link "Lista de Pedidos" at bounding box center [93, 198] width 173 height 27
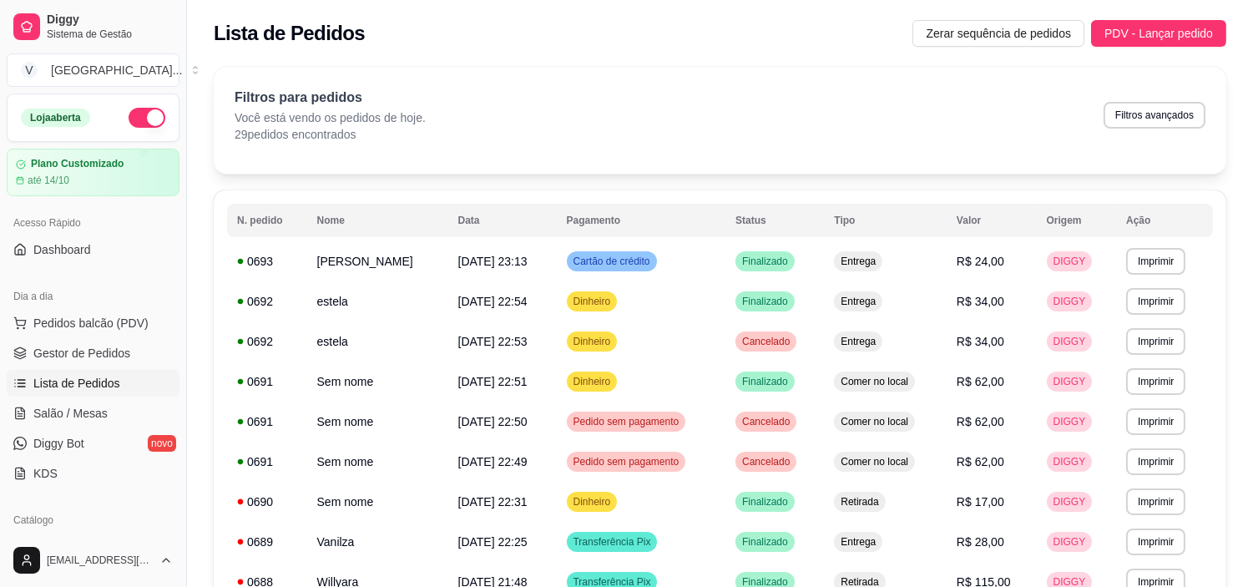
click at [134, 100] on div "Loja aberta" at bounding box center [93, 117] width 171 height 47
click at [132, 104] on div "Loja aberta" at bounding box center [93, 117] width 171 height 47
click at [132, 130] on div "Loja aberta" at bounding box center [93, 117] width 171 height 47
click at [134, 114] on button "button" at bounding box center [147, 118] width 37 height 20
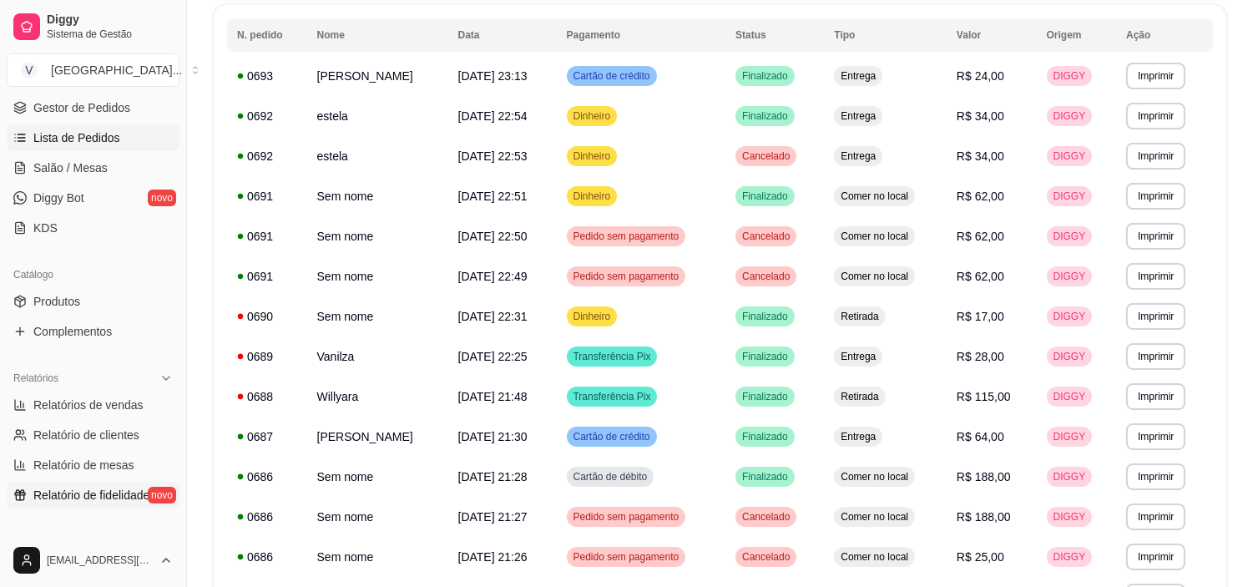
scroll to position [278, 0]
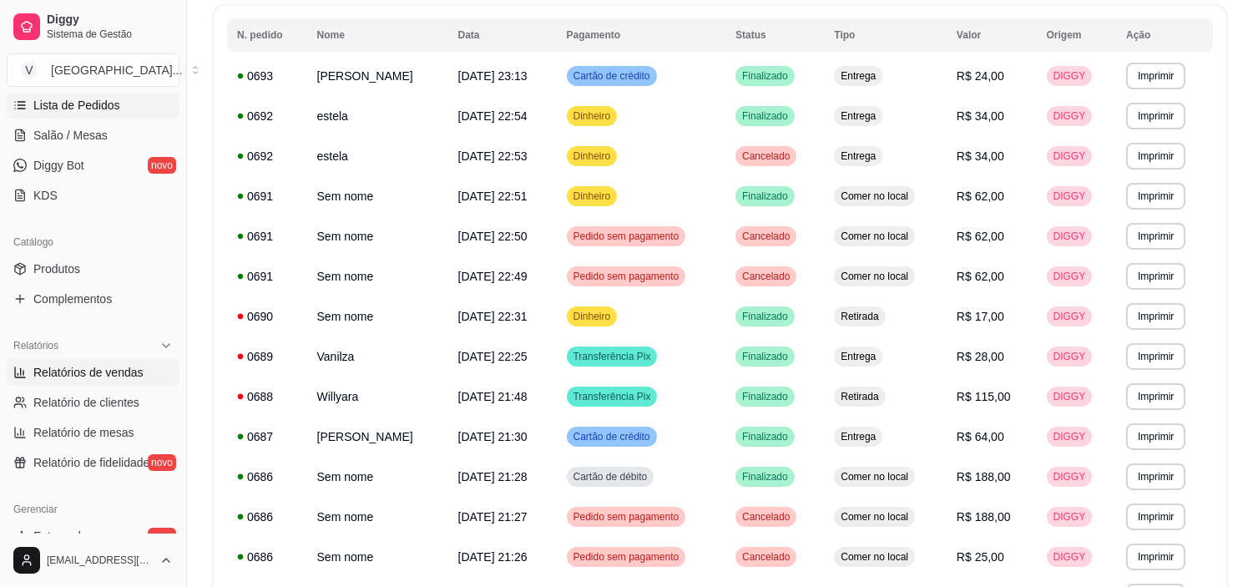
click at [127, 377] on span "Relatórios de vendas" at bounding box center [88, 372] width 110 height 17
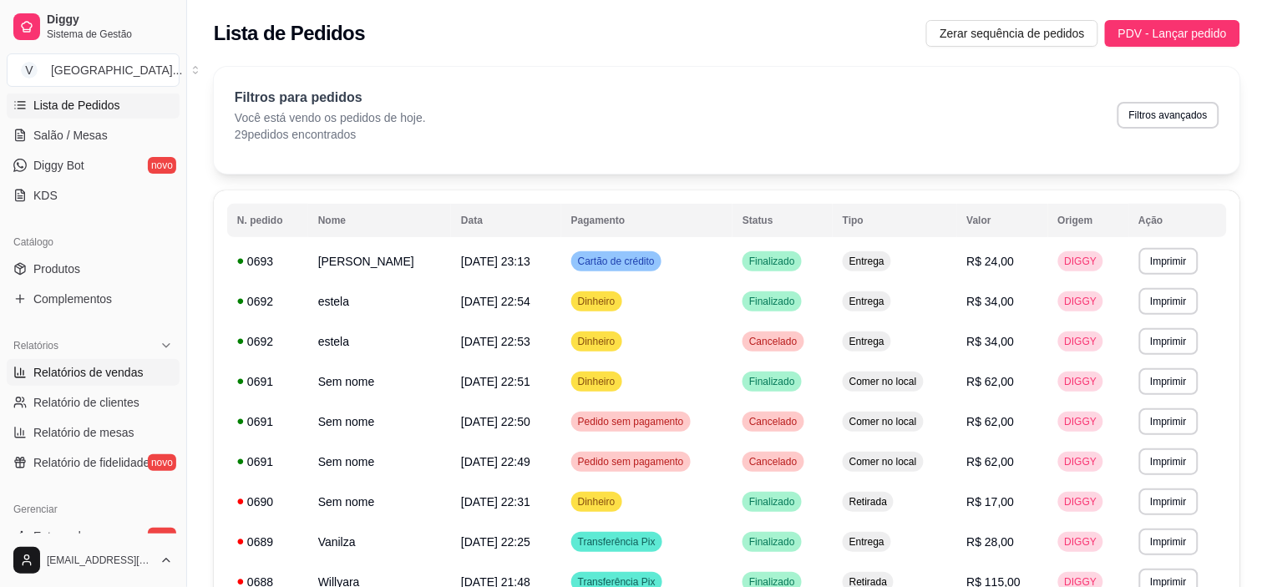
select select "ALL"
select select "0"
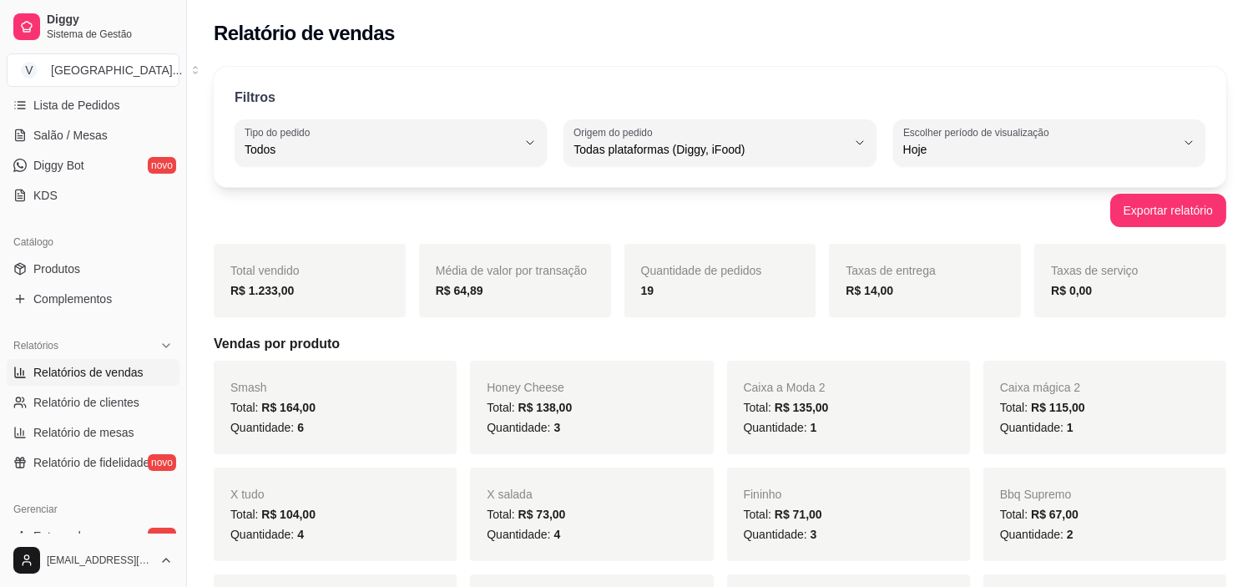
drag, startPoint x: 224, startPoint y: 302, endPoint x: 373, endPoint y: 235, distance: 164.0
